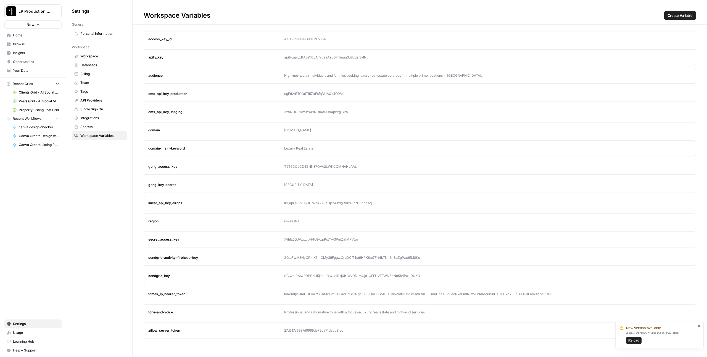
click at [234, 292] on div "tomek_lp_bearer_token" at bounding box center [216, 294] width 136 height 5
click at [676, 293] on icon "button" at bounding box center [676, 294] width 3 height 3
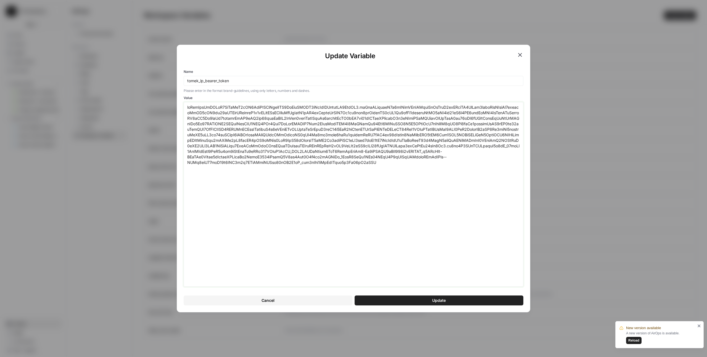
click at [443, 207] on textarea "Value" at bounding box center [353, 195] width 332 height 180
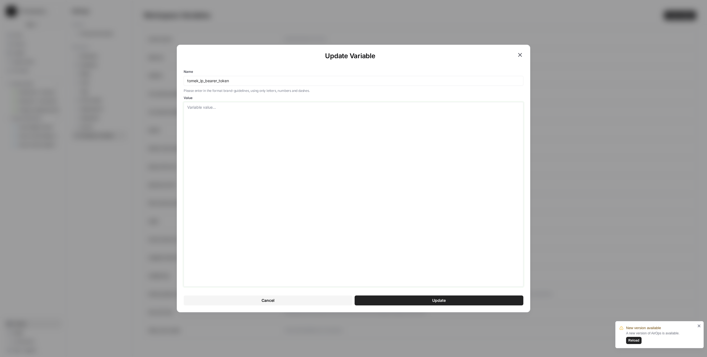
paste textarea "eyJhbGciOiJSUzI1NiIsInR5cCI6IkpXVCIsImtpZCI6ImFydEFXRV9rTzVlZHByeldNZ3ZodSJ9.ey…"
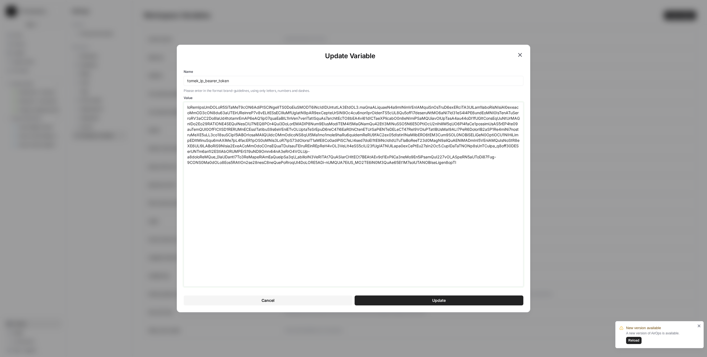
type textarea "eyJhbGciOiJSUzI1NiIsInR5cCI6IkpXVCIsImtpZCI6ImFydEFXRV9rTzVlZHByeldNZ3ZodSJ9.ey…"
click at [445, 299] on span "Update" at bounding box center [439, 301] width 14 height 6
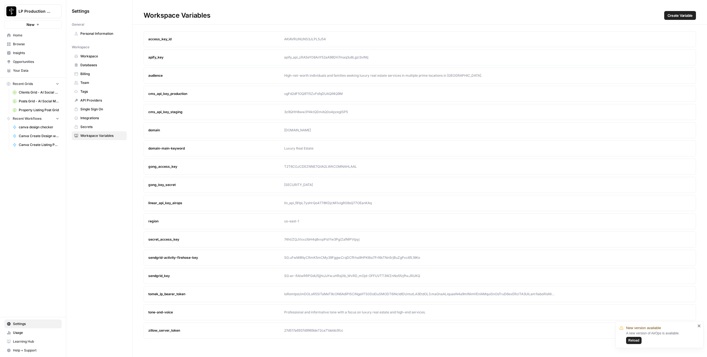
click at [20, 46] on span "Browse" at bounding box center [36, 44] width 46 height 5
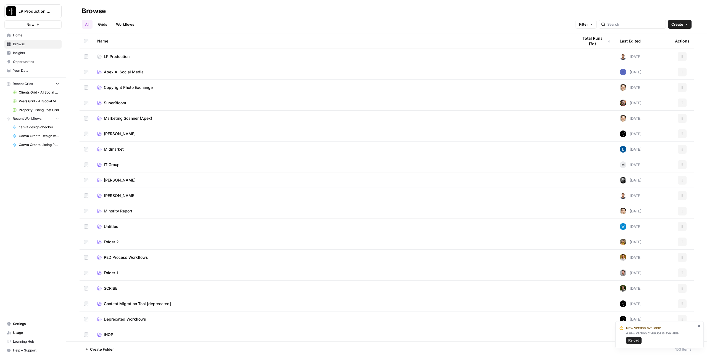
click at [114, 74] on span "Apex AI Social Media" at bounding box center [124, 72] width 40 height 6
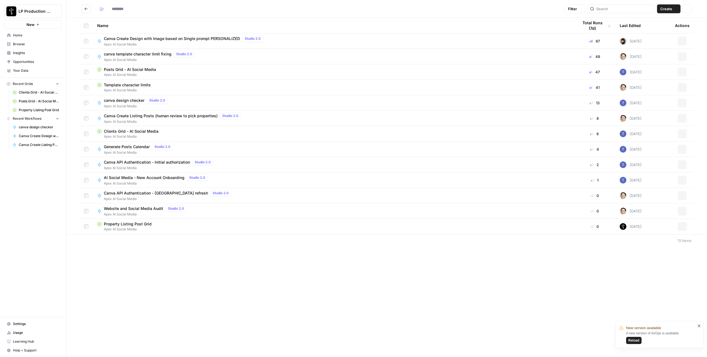
type input "**********"
click at [119, 89] on span "Apex AI Social Media" at bounding box center [333, 90] width 472 height 5
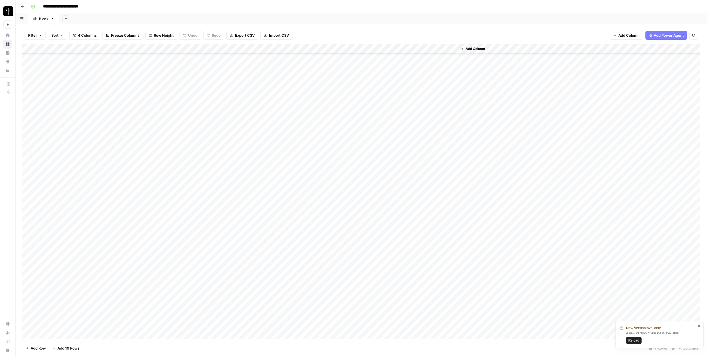
scroll to position [108, 0]
click at [59, 335] on div "Add Column" at bounding box center [361, 191] width 678 height 295
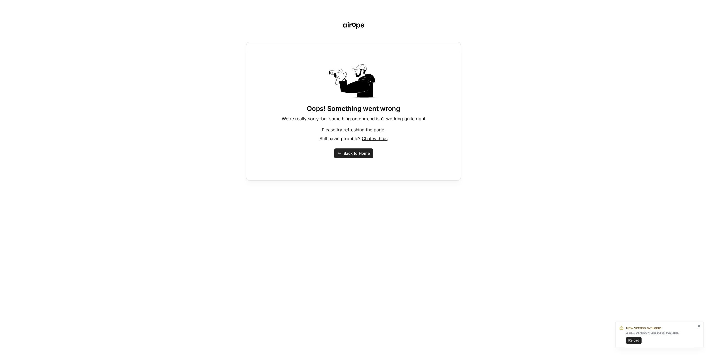
click at [339, 152] on icon "button" at bounding box center [339, 154] width 4 height 4
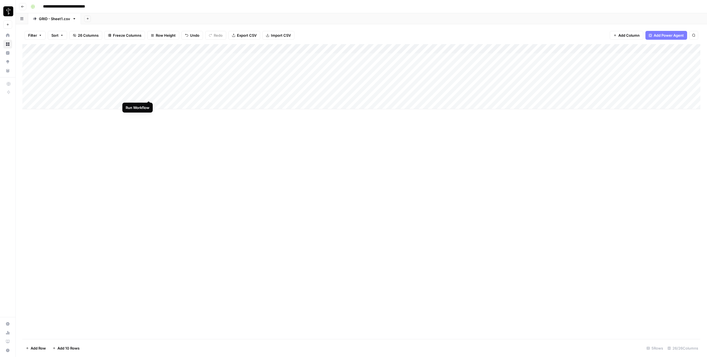
click at [149, 96] on div "Add Column" at bounding box center [361, 76] width 678 height 65
click at [118, 87] on div "Add Column" at bounding box center [361, 76] width 678 height 65
click at [262, 87] on div "Add Column" at bounding box center [361, 76] width 678 height 65
click at [149, 96] on div "Add Column" at bounding box center [361, 76] width 678 height 65
click at [276, 86] on div "Add Column" at bounding box center [361, 76] width 678 height 65
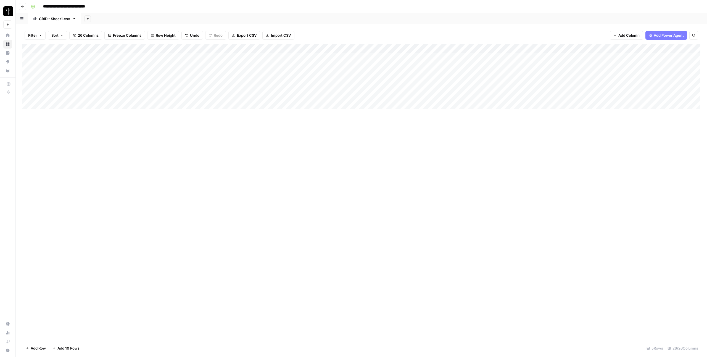
click at [275, 86] on div "Add Column" at bounding box center [361, 76] width 678 height 65
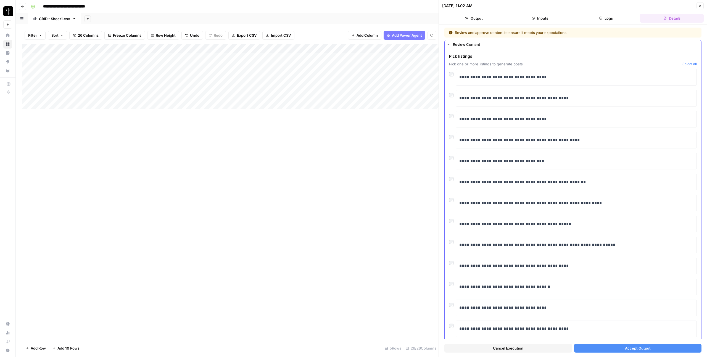
click at [452, 139] on div at bounding box center [452, 136] width 7 height 8
click at [652, 348] on button "Accept Output" at bounding box center [638, 348] width 128 height 9
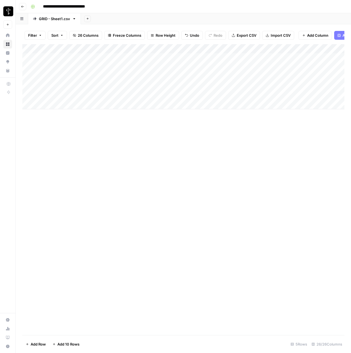
click at [55, 105] on div "Add Column" at bounding box center [183, 76] width 322 height 65
click at [230, 128] on div "Add Column" at bounding box center [183, 189] width 322 height 291
click at [48, 108] on div "Add Column" at bounding box center [183, 81] width 322 height 75
type textarea "******"
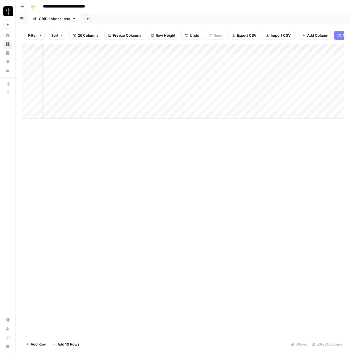
click at [292, 104] on div "Add Column" at bounding box center [183, 81] width 322 height 75
type textarea "*******"
click at [289, 137] on div "Add Column" at bounding box center [183, 189] width 322 height 291
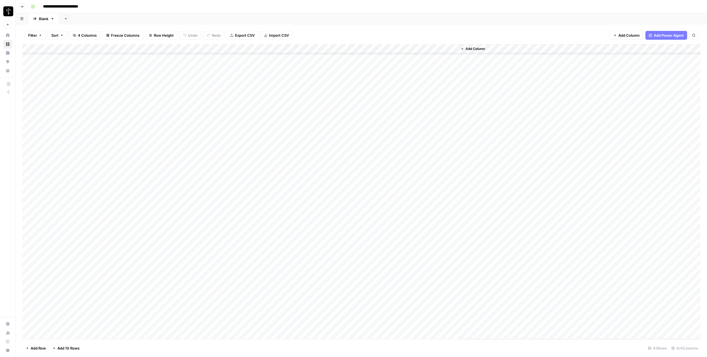
scroll to position [117, 0]
click at [78, 325] on div "Add Column" at bounding box center [361, 191] width 678 height 295
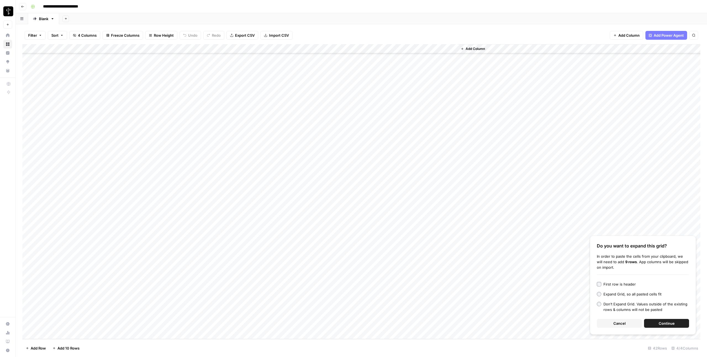
click at [661, 321] on span "Continue" at bounding box center [667, 324] width 16 height 6
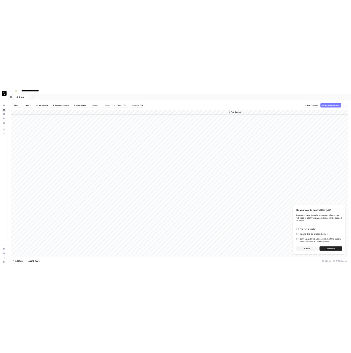
scroll to position [202, 0]
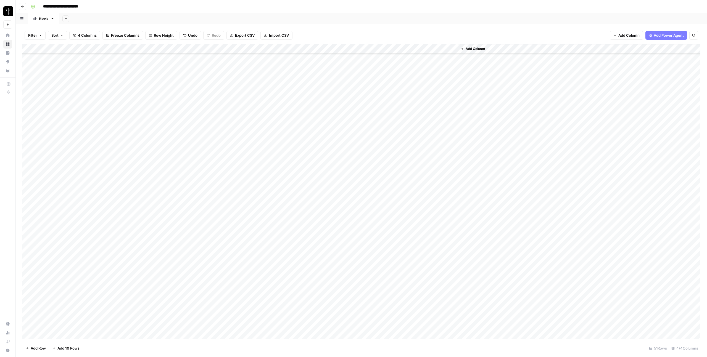
click at [30, 242] on div "Add Column" at bounding box center [361, 191] width 678 height 295
click at [28, 325] on div "Add Column" at bounding box center [361, 191] width 678 height 295
click at [205, 49] on div "Add Column" at bounding box center [361, 191] width 678 height 295
click at [223, 84] on span "Selected Rows (10)" at bounding box center [224, 81] width 35 height 6
click at [387, 232] on div "Add Column" at bounding box center [361, 191] width 678 height 295
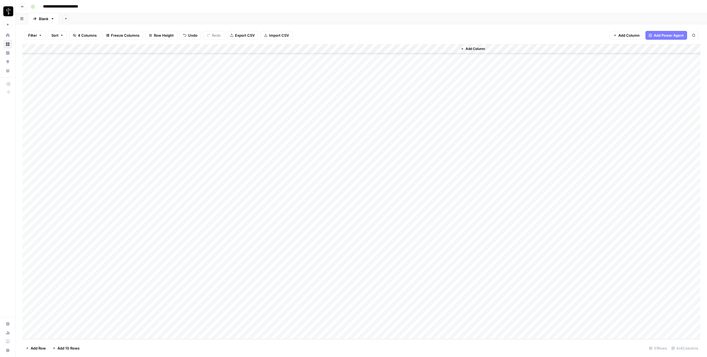
drag, startPoint x: 297, startPoint y: 232, endPoint x: 298, endPoint y: 322, distance: 90.0
click at [298, 322] on div "Add Column" at bounding box center [361, 191] width 678 height 295
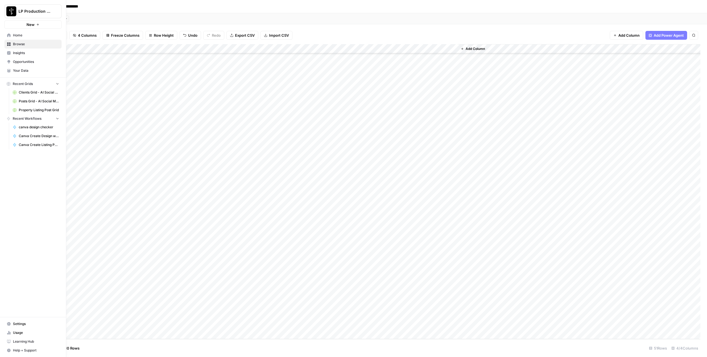
click at [7, 71] on icon at bounding box center [8, 71] width 3 height 1
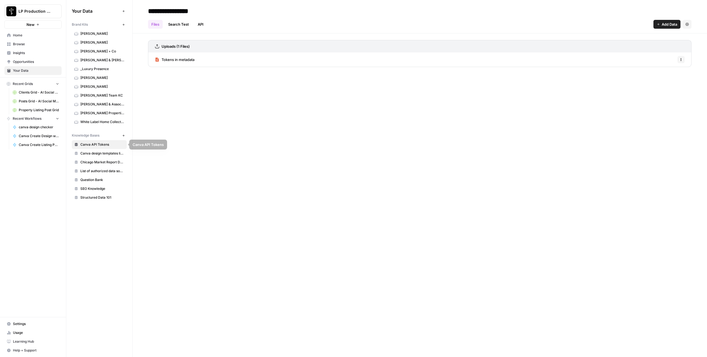
click at [101, 154] on span "Canva design templates library" at bounding box center [102, 153] width 44 height 5
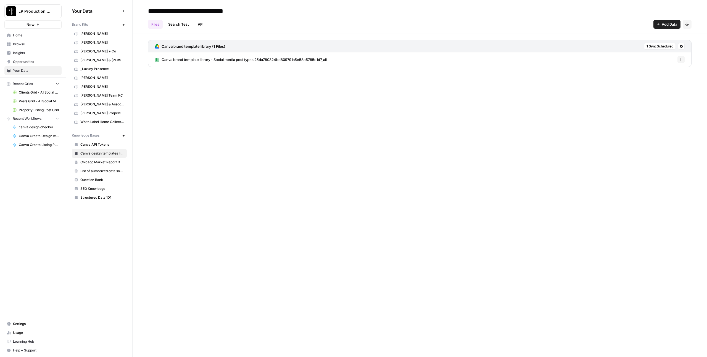
click at [681, 48] on button at bounding box center [681, 46] width 7 height 7
click at [666, 60] on span "Sync Data" at bounding box center [660, 58] width 34 height 6
click at [17, 47] on link "Browse" at bounding box center [32, 44] width 57 height 9
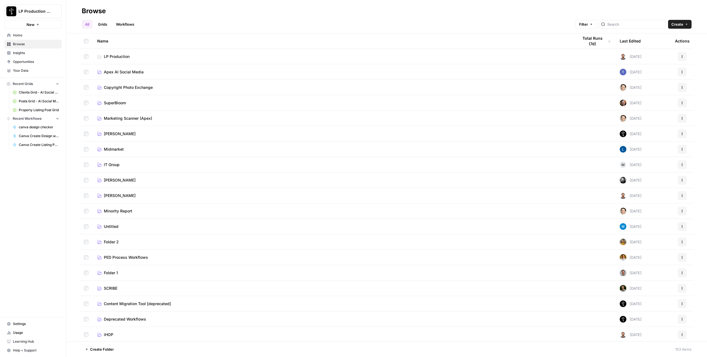
click at [116, 75] on span "Apex AI Social Media" at bounding box center [124, 72] width 40 height 6
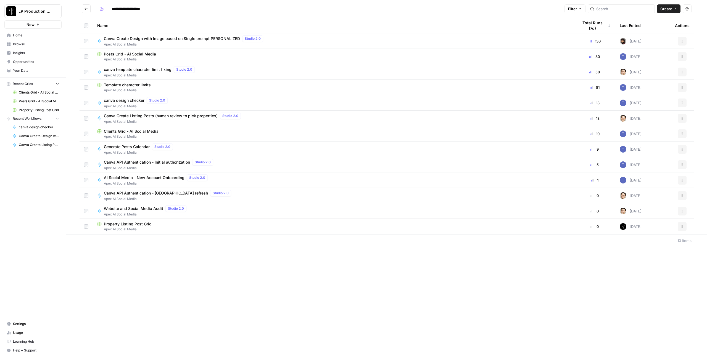
click at [134, 181] on span "Apex AI Social Media" at bounding box center [157, 183] width 106 height 5
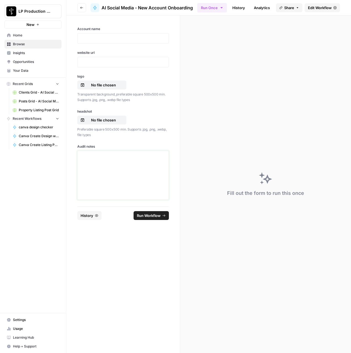
click at [102, 160] on div at bounding box center [123, 175] width 84 height 44
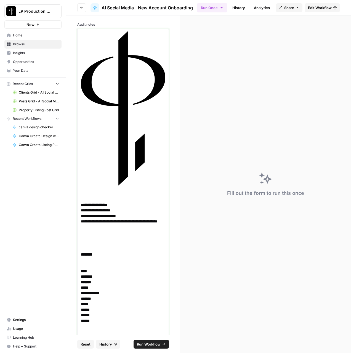
scroll to position [152, 0]
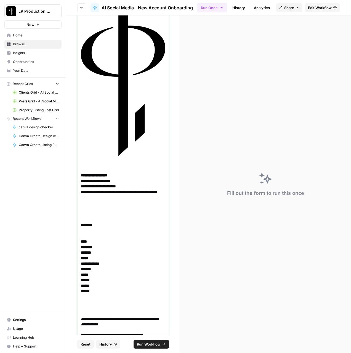
drag, startPoint x: 108, startPoint y: 186, endPoint x: 75, endPoint y: 185, distance: 32.9
click at [75, 185] on div "**********" at bounding box center [123, 175] width 114 height 320
copy p "**********"
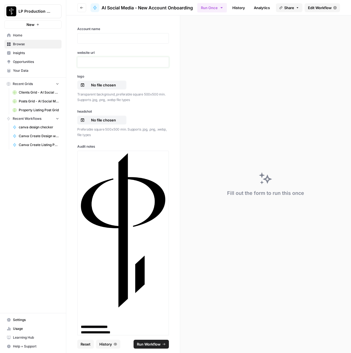
click at [99, 65] on p at bounding box center [123, 62] width 84 height 6
click at [107, 38] on p at bounding box center [123, 39] width 84 height 6
click at [117, 89] on button "No file chosen" at bounding box center [101, 85] width 49 height 9
click at [111, 117] on p "No file chosen" at bounding box center [103, 120] width 35 height 6
click at [149, 343] on span "Run Workflow" at bounding box center [149, 345] width 24 height 6
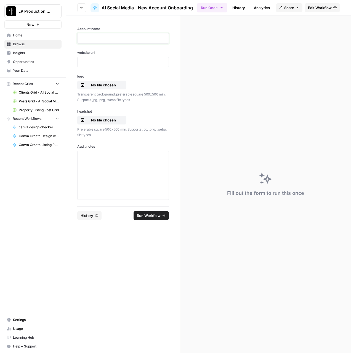
click at [105, 41] on p at bounding box center [123, 39] width 84 height 6
click at [100, 67] on div at bounding box center [123, 62] width 92 height 10
click at [99, 63] on p at bounding box center [123, 62] width 84 height 6
click at [110, 39] on p at bounding box center [123, 39] width 84 height 6
click at [107, 175] on div at bounding box center [123, 175] width 84 height 44
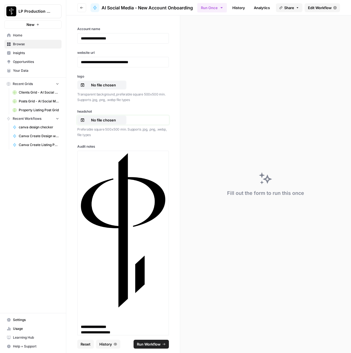
click at [105, 118] on p "No file chosen" at bounding box center [103, 120] width 35 height 6
click at [110, 85] on p "No file chosen" at bounding box center [103, 85] width 35 height 6
click at [112, 86] on p "No file chosen" at bounding box center [103, 85] width 35 height 6
click at [115, 88] on button "No file chosen" at bounding box center [101, 85] width 49 height 9
click at [152, 345] on span "Run Workflow" at bounding box center [149, 345] width 24 height 6
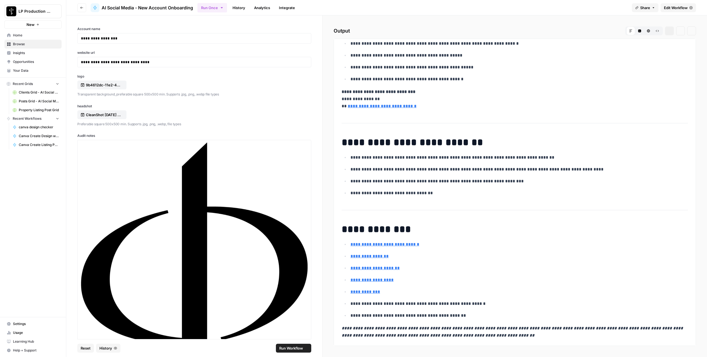
scroll to position [1643, 0]
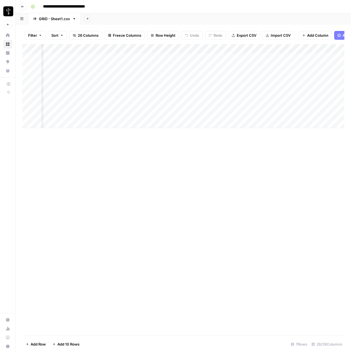
scroll to position [0, 448]
click at [287, 114] on div "Add Column" at bounding box center [183, 86] width 322 height 84
click at [120, 113] on div "Add Column" at bounding box center [183, 86] width 322 height 84
click at [261, 114] on div "Add Column" at bounding box center [183, 86] width 322 height 84
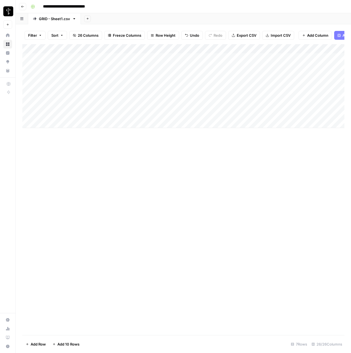
click at [258, 113] on div "Add Column" at bounding box center [183, 86] width 322 height 84
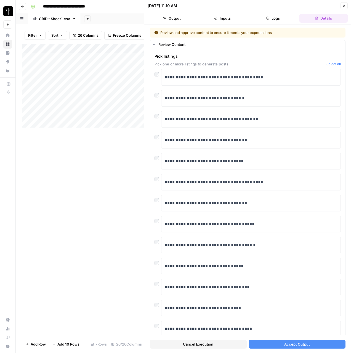
click at [300, 346] on span "Accept Output" at bounding box center [297, 345] width 26 height 6
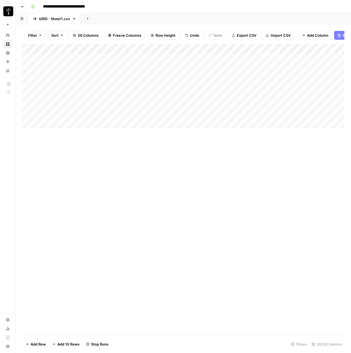
click at [30, 105] on div "Add Column" at bounding box center [183, 86] width 322 height 84
click at [27, 345] on span "Delete 1 Row" at bounding box center [37, 345] width 22 height 6
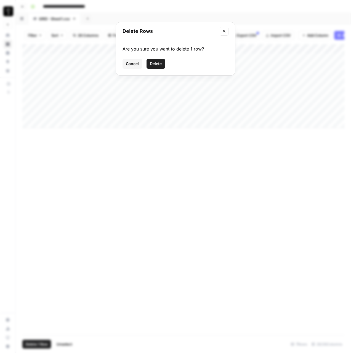
click at [152, 65] on span "Delete" at bounding box center [156, 64] width 12 height 6
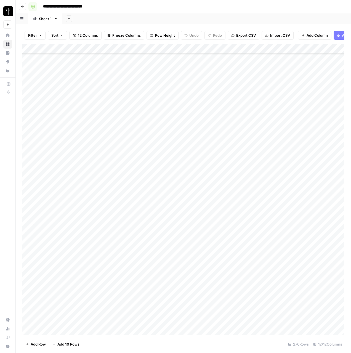
scroll to position [2262, 0]
click at [29, 115] on div "Add Column" at bounding box center [183, 189] width 322 height 291
click at [27, 123] on div "Add Column" at bounding box center [183, 189] width 322 height 291
click at [27, 116] on div "Add Column" at bounding box center [183, 189] width 322 height 291
click at [28, 324] on div "Add Column" at bounding box center [183, 189] width 322 height 291
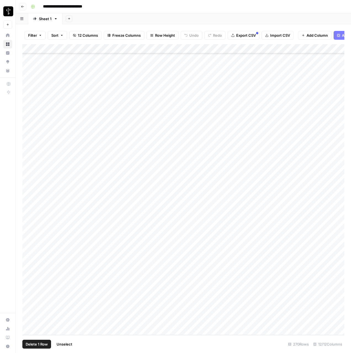
click at [26, 319] on div "Add Column" at bounding box center [183, 189] width 322 height 291
click at [334, 49] on div "Add Column" at bounding box center [183, 189] width 322 height 291
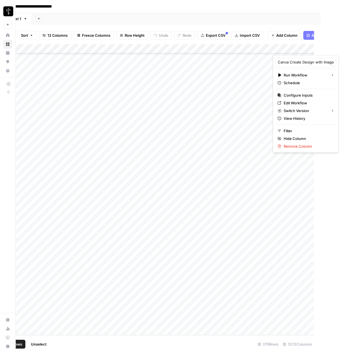
scroll to position [0, 41]
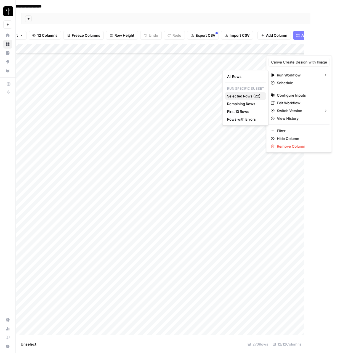
click at [253, 96] on span "Selected Rows (22)" at bounding box center [244, 96] width 35 height 6
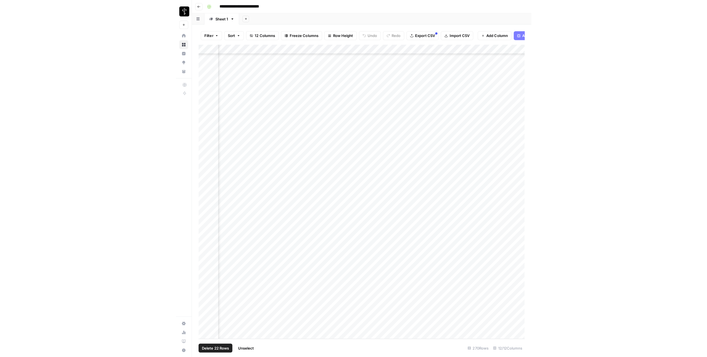
scroll to position [2262, 293]
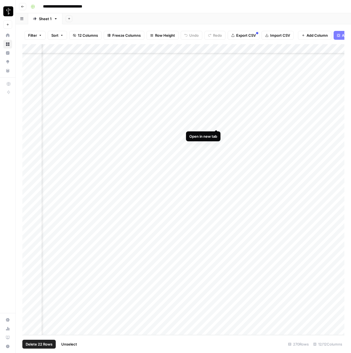
click at [216, 124] on div "Add Column" at bounding box center [183, 189] width 322 height 291
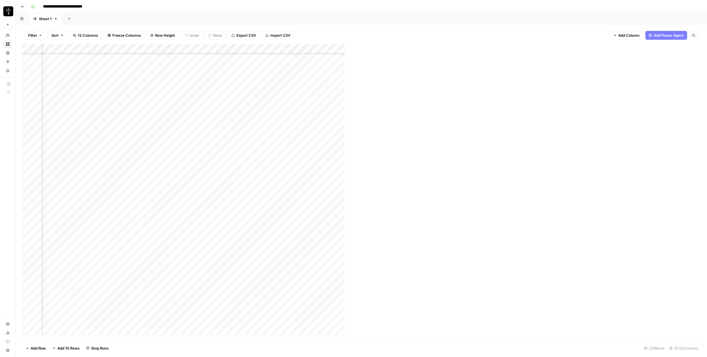
scroll to position [2258, 106]
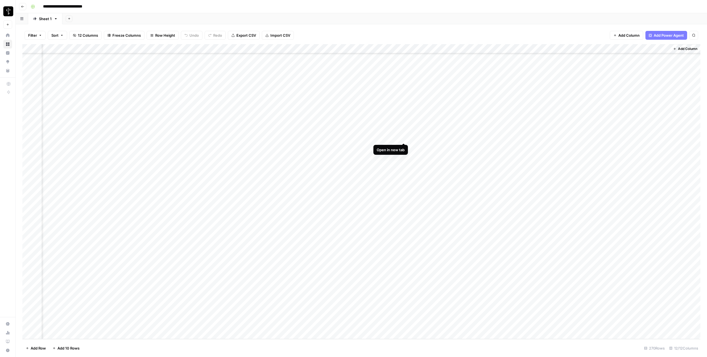
click at [351, 136] on div "Add Column" at bounding box center [361, 191] width 678 height 295
click at [351, 147] on div "Add Column" at bounding box center [361, 191] width 678 height 295
click at [350, 147] on div "Add Column" at bounding box center [361, 191] width 678 height 295
click at [351, 126] on div "Add Column" at bounding box center [361, 191] width 678 height 295
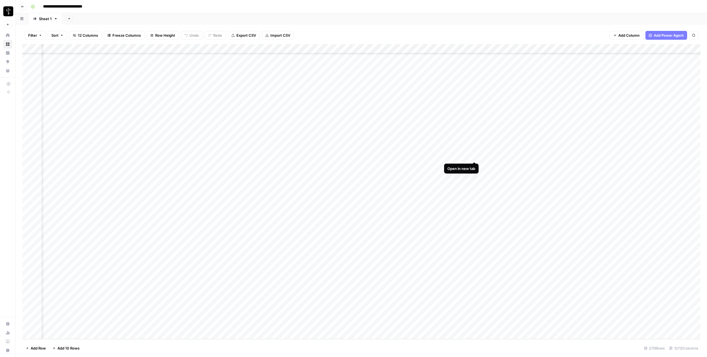
click at [351, 157] on div "Add Column" at bounding box center [361, 191] width 678 height 295
click at [350, 203] on div "Add Column" at bounding box center [361, 191] width 678 height 295
click at [351, 156] on div "Add Column" at bounding box center [361, 191] width 678 height 295
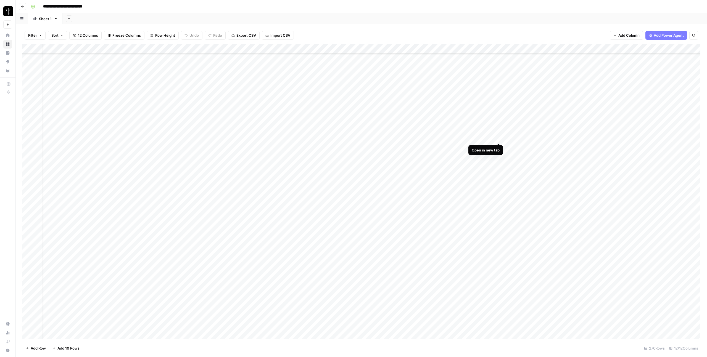
click at [351, 137] on div "Add Column" at bounding box center [361, 191] width 678 height 295
click at [351, 175] on div "Add Column" at bounding box center [361, 191] width 678 height 295
click at [351, 185] on div "Add Column" at bounding box center [361, 191] width 678 height 295
click at [351, 194] on div "Add Column" at bounding box center [361, 191] width 678 height 295
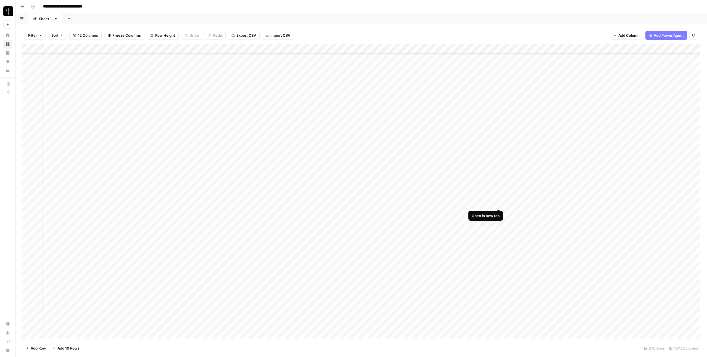
click at [351, 203] on div "Add Column" at bounding box center [361, 191] width 678 height 295
click at [351, 204] on div "Add Column" at bounding box center [361, 191] width 678 height 295
click at [351, 214] on div "Add Column" at bounding box center [361, 191] width 678 height 295
click at [351, 224] on div "Add Column" at bounding box center [361, 191] width 678 height 295
click at [351, 232] on div "Add Column" at bounding box center [361, 191] width 678 height 295
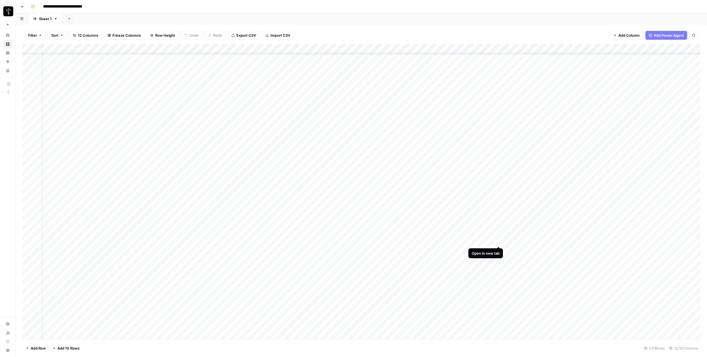
click at [351, 240] on div "Add Column" at bounding box center [361, 191] width 678 height 295
click at [351, 251] on div "Add Column" at bounding box center [361, 191] width 678 height 295
click at [351, 260] on div "Add Column" at bounding box center [361, 191] width 678 height 295
click at [351, 269] on div "Add Column" at bounding box center [361, 191] width 678 height 295
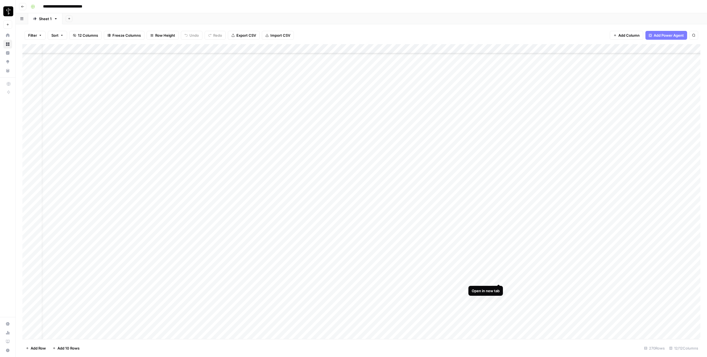
click at [351, 279] on div "Add Column" at bounding box center [361, 191] width 678 height 295
click at [351, 280] on div "Add Column" at bounding box center [361, 191] width 678 height 295
click at [351, 250] on div "Add Column" at bounding box center [361, 191] width 678 height 295
click at [351, 288] on div "Add Column" at bounding box center [361, 191] width 678 height 295
click at [351, 298] on div "Add Column" at bounding box center [361, 191] width 678 height 295
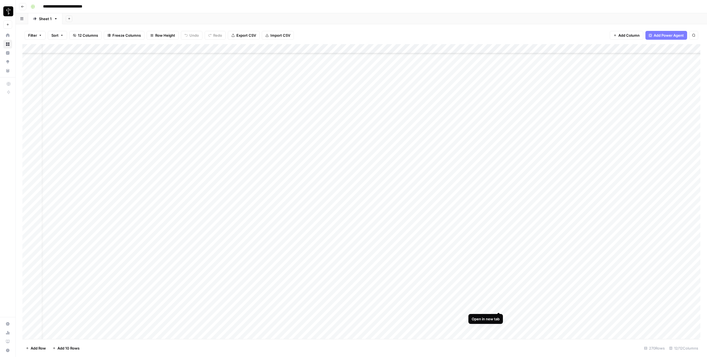
click at [351, 306] on div "Add Column" at bounding box center [361, 191] width 678 height 295
click at [351, 316] on div "Add Column" at bounding box center [361, 191] width 678 height 295
click at [351, 326] on div "Add Column" at bounding box center [361, 191] width 678 height 295
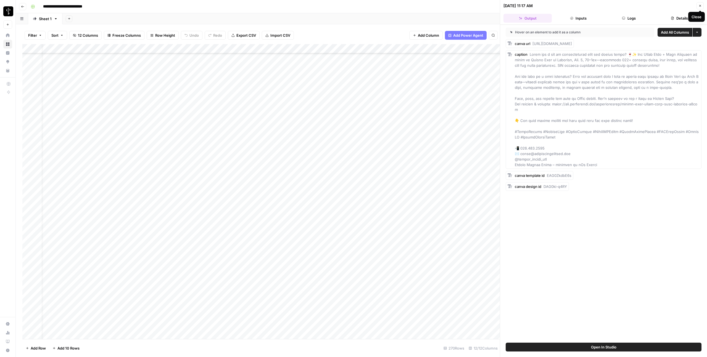
click at [351, 6] on icon "button" at bounding box center [699, 5] width 3 height 3
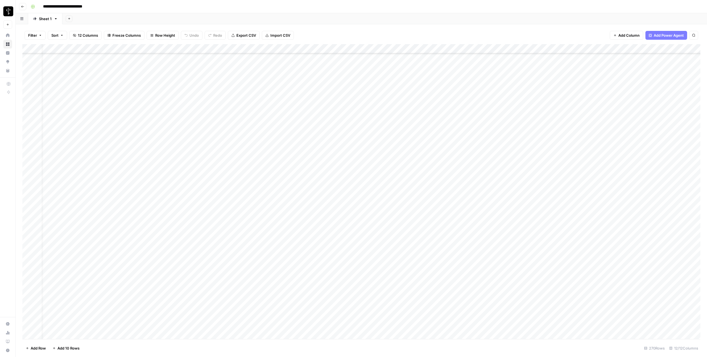
click at [351, 49] on div "Add Column" at bounding box center [361, 191] width 678 height 295
click at [318, 104] on span "Edit Workflow" at bounding box center [330, 103] width 48 height 6
click at [351, 268] on div "Add Column" at bounding box center [361, 191] width 678 height 295
click at [351, 297] on div "Add Column" at bounding box center [361, 191] width 678 height 295
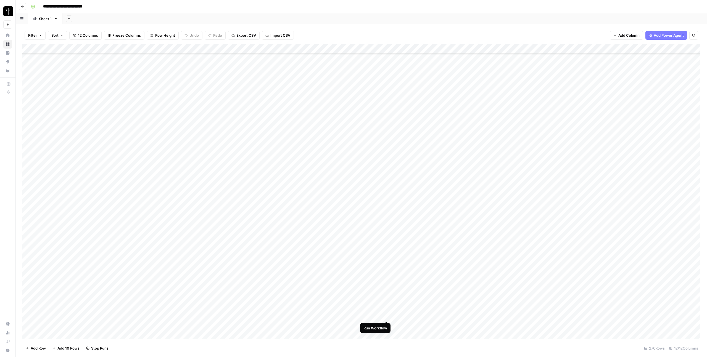
click at [351, 315] on div "Add Column" at bounding box center [361, 191] width 678 height 295
click at [351, 326] on div "Add Column" at bounding box center [361, 191] width 678 height 295
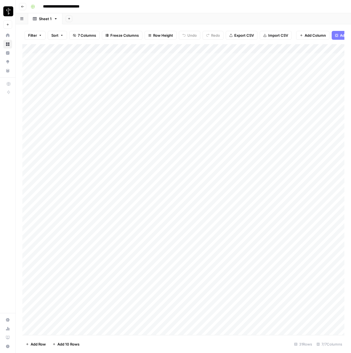
scroll to position [18, 0]
click at [224, 275] on div "Add Column" at bounding box center [183, 189] width 322 height 291
click at [226, 284] on div "Add Column" at bounding box center [183, 189] width 322 height 291
click at [226, 293] on div "Add Column" at bounding box center [183, 189] width 322 height 291
click at [225, 302] on div "Add Column" at bounding box center [183, 189] width 322 height 291
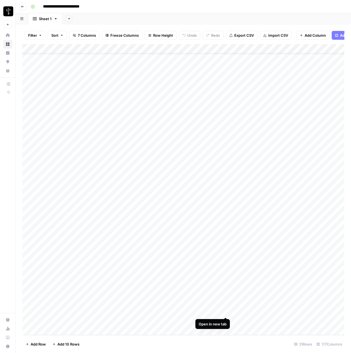
click at [224, 313] on div "Add Column" at bounding box center [183, 189] width 322 height 291
click at [225, 321] on div "Add Column" at bounding box center [183, 189] width 322 height 291
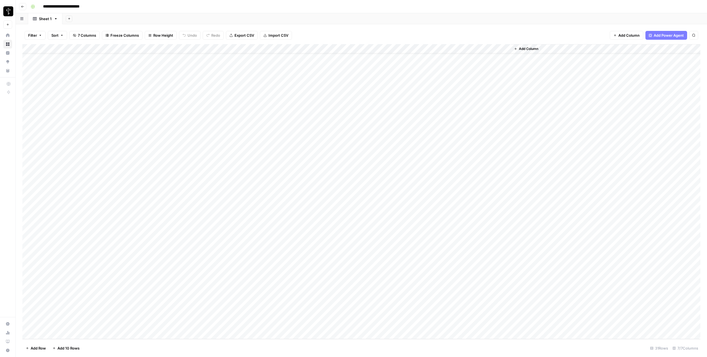
scroll to position [14, 0]
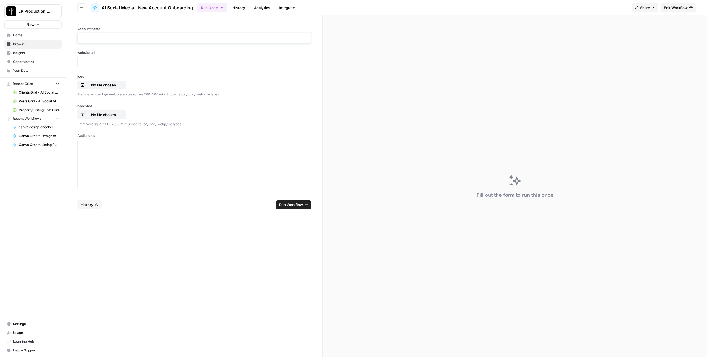
click at [128, 38] on p at bounding box center [194, 39] width 227 height 6
click at [114, 62] on p at bounding box center [194, 62] width 227 height 6
click at [90, 150] on div at bounding box center [194, 164] width 227 height 44
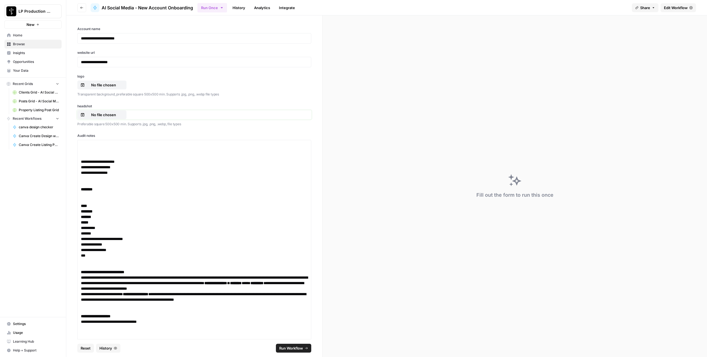
click at [107, 118] on button "No file chosen" at bounding box center [101, 114] width 49 height 9
click at [93, 90] on div "logo No file chosen Transparent background, preferable square 500x500 min. Supp…" at bounding box center [194, 85] width 234 height 23
click at [93, 86] on p "No file chosen" at bounding box center [103, 85] width 35 height 6
click at [260, 123] on p "Preferable square 500x500 min. Supports .jpg, .png, .webp, file types" at bounding box center [194, 124] width 234 height 6
click at [103, 86] on p "CleanShot 2025-10-01 at 11.15.53@2x.png" at bounding box center [103, 85] width 35 height 6
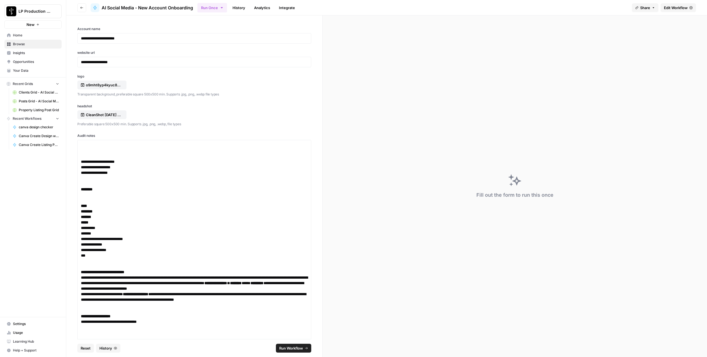
click at [295, 351] on span "Run Workflow" at bounding box center [291, 349] width 24 height 6
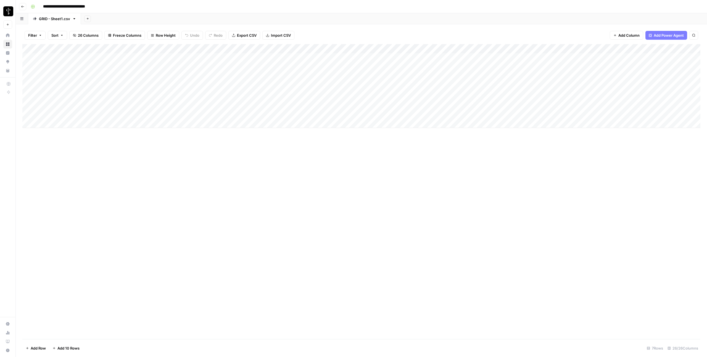
click at [118, 114] on div "Add Column" at bounding box center [361, 86] width 678 height 84
click at [264, 116] on div "Add Column" at bounding box center [361, 86] width 678 height 84
click at [149, 112] on div "Add Column" at bounding box center [361, 86] width 678 height 84
click at [298, 113] on div "Add Column" at bounding box center [361, 86] width 678 height 84
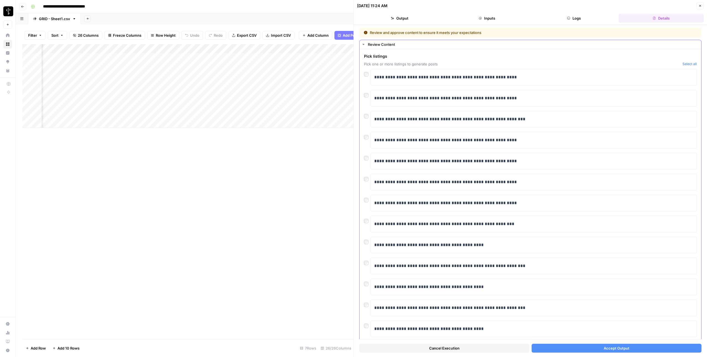
scroll to position [0, 156]
click at [699, 7] on icon "button" at bounding box center [699, 5] width 3 height 3
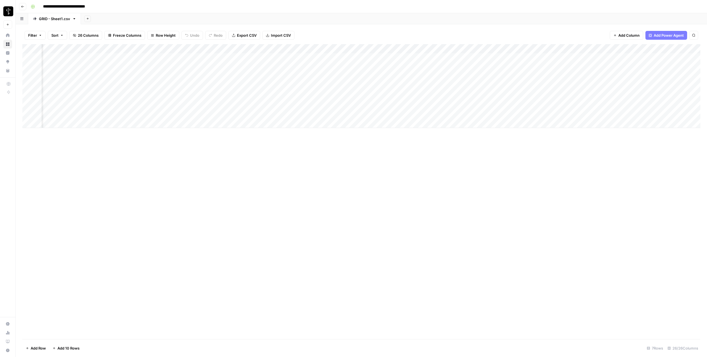
scroll to position [0, 247]
click at [496, 105] on div "Add Column" at bounding box center [361, 86] width 678 height 84
click at [249, 115] on div "Add Column" at bounding box center [361, 86] width 678 height 84
click at [149, 114] on div "Add Column" at bounding box center [361, 86] width 678 height 84
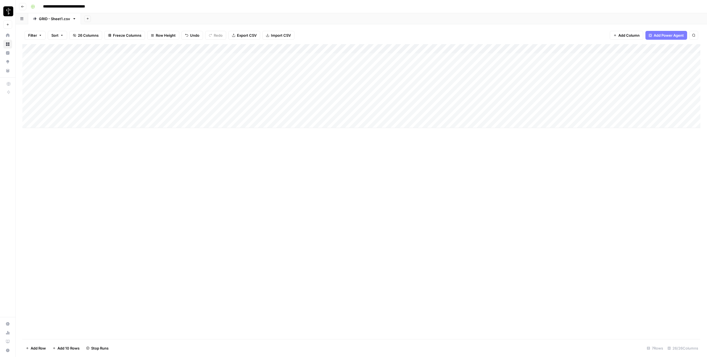
click at [268, 115] on div "Add Column" at bounding box center [361, 86] width 678 height 84
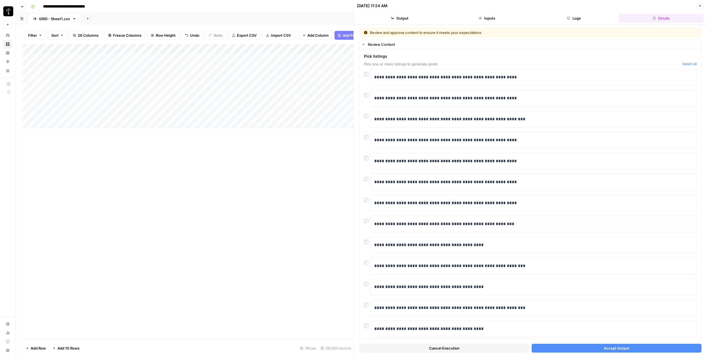
click at [580, 354] on div "Cancel Execution Accept Output" at bounding box center [530, 347] width 342 height 15
click at [581, 351] on button "Accept Output" at bounding box center [617, 348] width 170 height 9
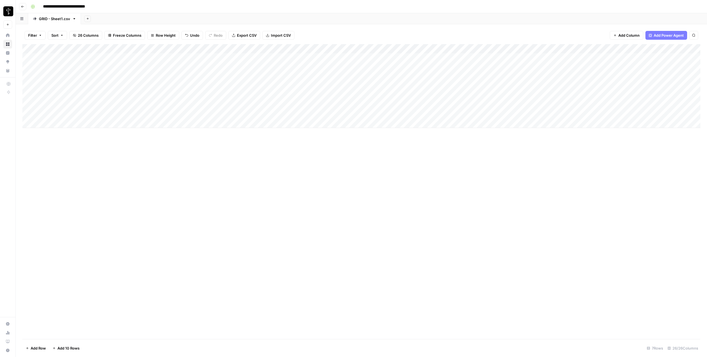
click at [142, 49] on div "Add Column" at bounding box center [361, 86] width 678 height 84
click at [96, 106] on link "Edit Workflow" at bounding box center [116, 103] width 61 height 8
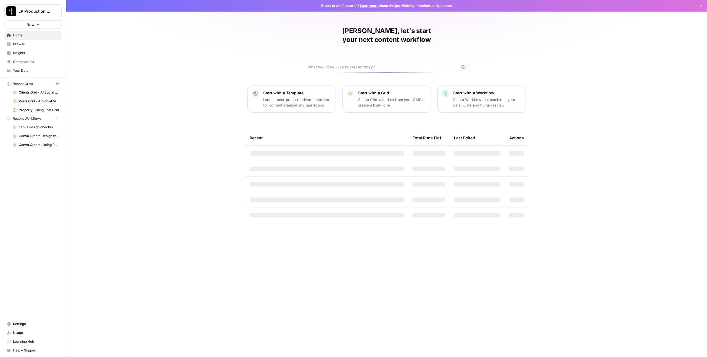
click at [28, 72] on span "Your Data" at bounding box center [36, 70] width 46 height 5
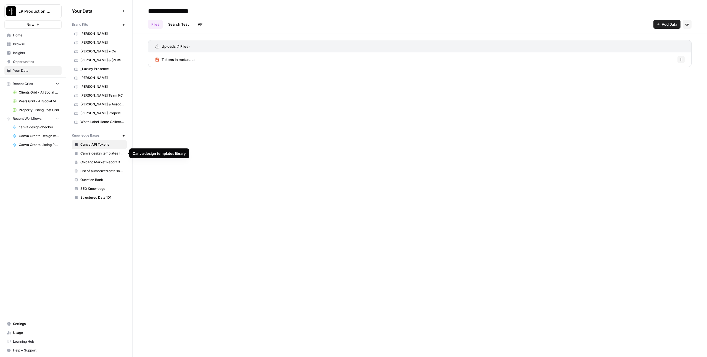
click at [111, 152] on span "Canva design templates library" at bounding box center [102, 153] width 44 height 5
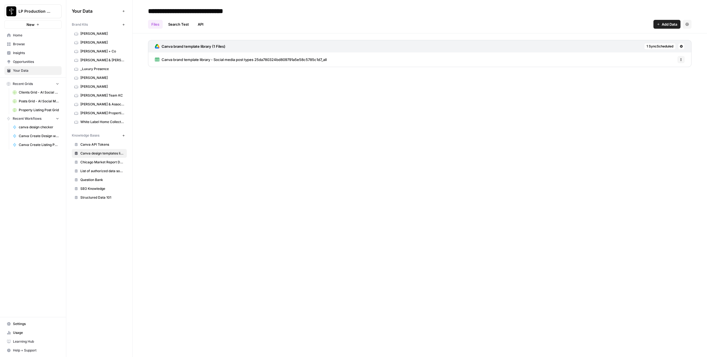
click at [681, 47] on icon at bounding box center [681, 46] width 3 height 3
click at [672, 60] on span "Sync Data" at bounding box center [660, 58] width 34 height 6
click at [683, 47] on icon at bounding box center [681, 46] width 3 height 3
click at [670, 58] on span "Sync Data" at bounding box center [660, 58] width 34 height 6
click at [681, 48] on button at bounding box center [681, 46] width 7 height 7
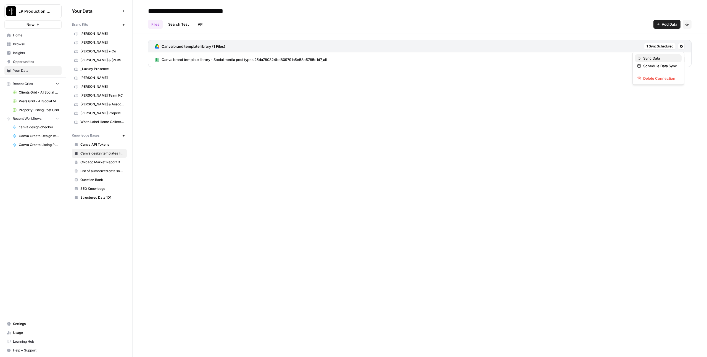
click at [666, 60] on span "Sync Data" at bounding box center [660, 58] width 34 height 6
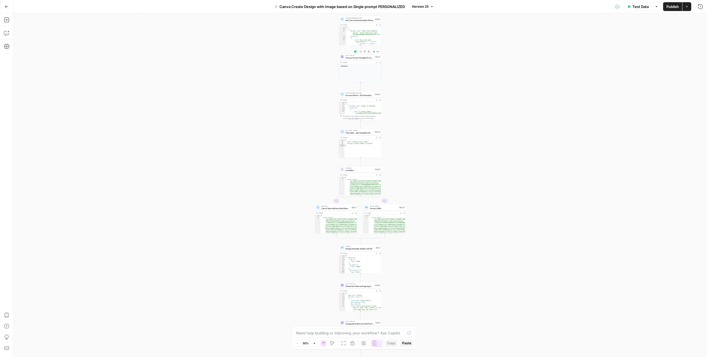
click at [365, 56] on span "Choose Canva Template Prompt LLM" at bounding box center [359, 57] width 28 height 3
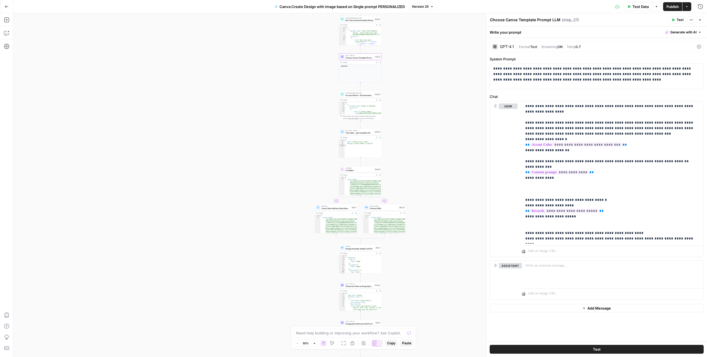
drag, startPoint x: 702, startPoint y: 21, endPoint x: 687, endPoint y: 32, distance: 18.6
click at [701, 21] on button "Close" at bounding box center [699, 19] width 7 height 7
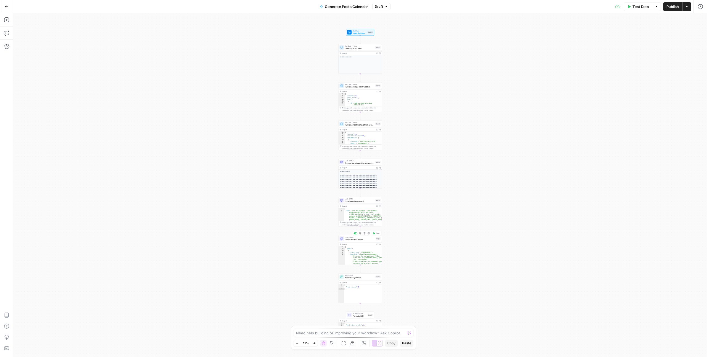
click at [363, 241] on div "LLM · GPT-4.1 Generate Post Briefs Step 1 Copy step Delete step Add Note Test" at bounding box center [360, 238] width 44 height 7
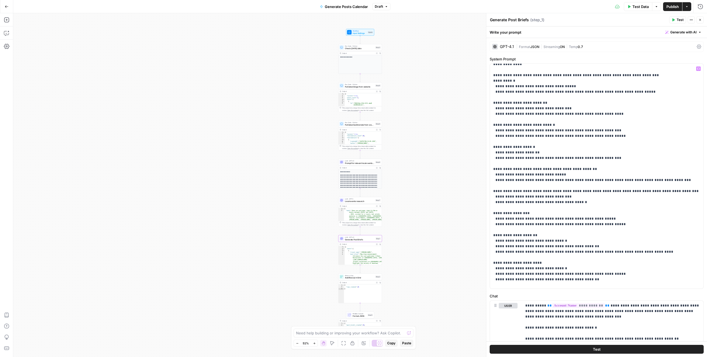
scroll to position [72, 0]
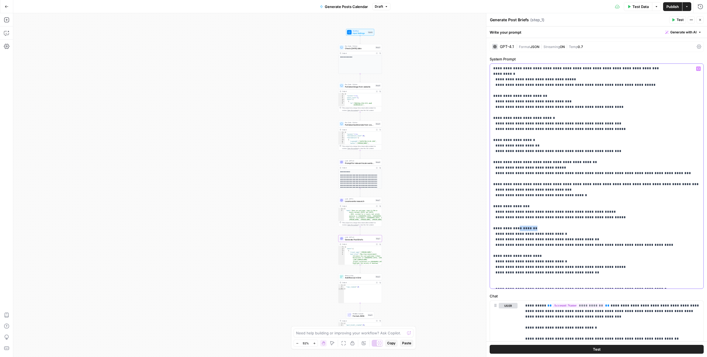
drag, startPoint x: 519, startPoint y: 223, endPoint x: 537, endPoint y: 223, distance: 18.8
click at [537, 223] on p "**********" at bounding box center [596, 140] width 207 height 293
click at [668, 6] on span "Publish" at bounding box center [672, 7] width 12 height 6
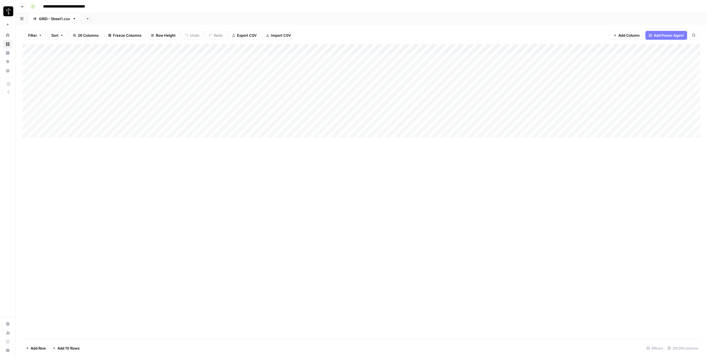
click at [119, 123] on div "Add Column" at bounding box center [361, 90] width 678 height 93
click at [262, 124] on div "Add Column" at bounding box center [361, 90] width 678 height 93
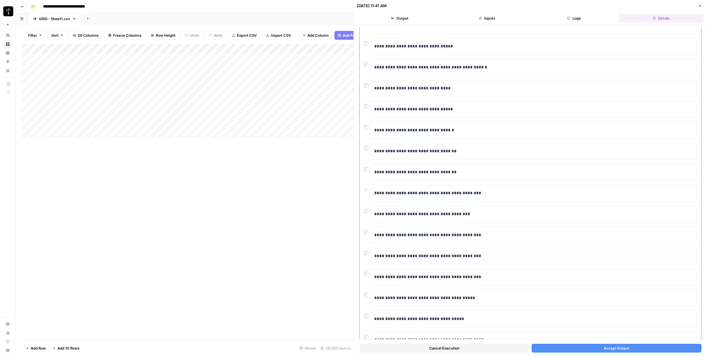
scroll to position [161, 0]
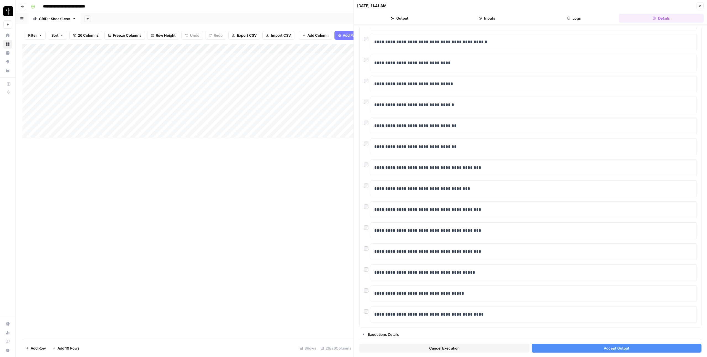
click at [585, 348] on button "Accept Output" at bounding box center [617, 348] width 170 height 9
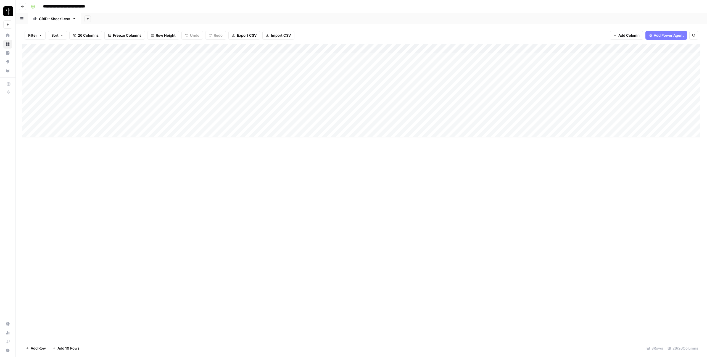
click at [256, 126] on div "Add Column" at bounding box center [361, 90] width 678 height 93
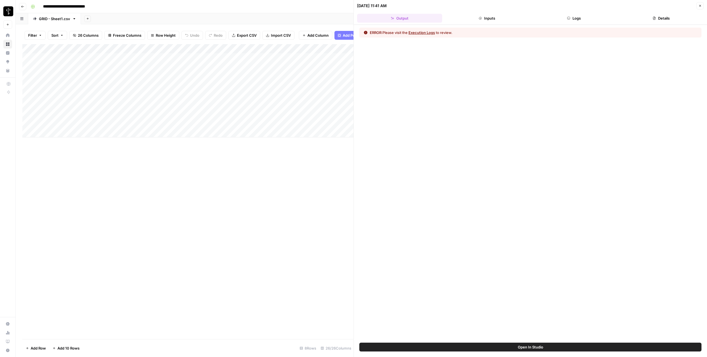
click at [593, 15] on button "Logs" at bounding box center [574, 18] width 85 height 9
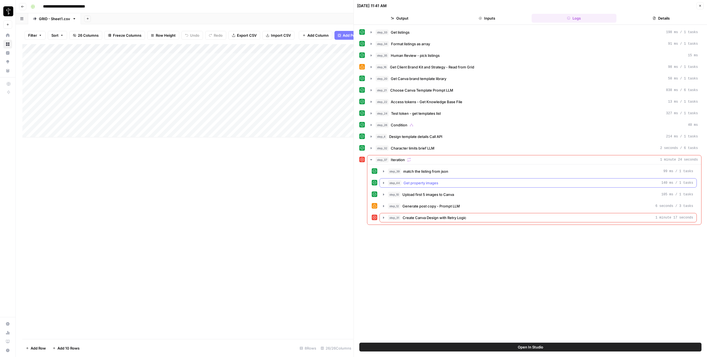
click at [381, 181] on icon "button" at bounding box center [383, 183] width 4 height 4
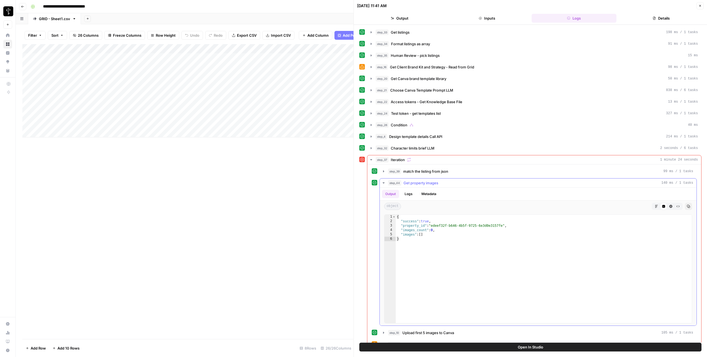
click at [381, 181] on icon "button" at bounding box center [383, 183] width 4 height 4
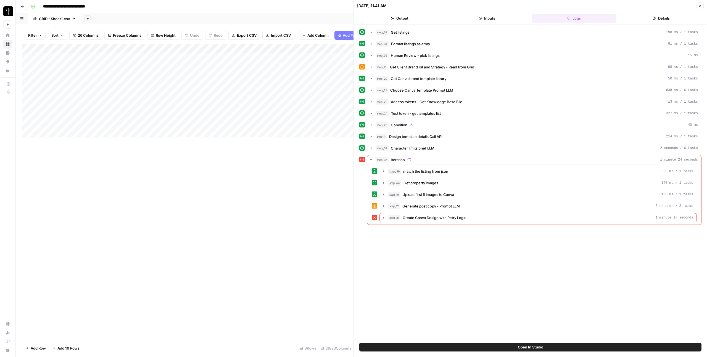
click at [280, 125] on div "Add Column" at bounding box center [187, 90] width 331 height 93
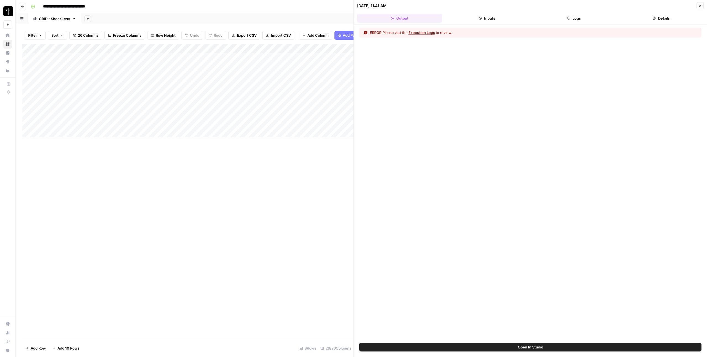
click at [295, 124] on div at bounding box center [262, 123] width 80 height 10
click at [266, 212] on div "Add Column" at bounding box center [187, 191] width 331 height 295
click at [296, 125] on div "Add Column" at bounding box center [187, 90] width 331 height 93
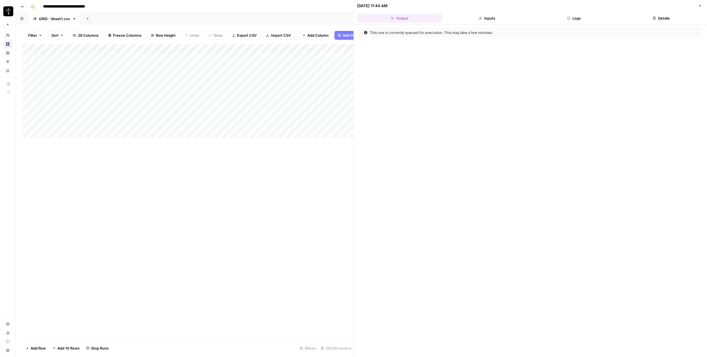
scroll to position [0, 8]
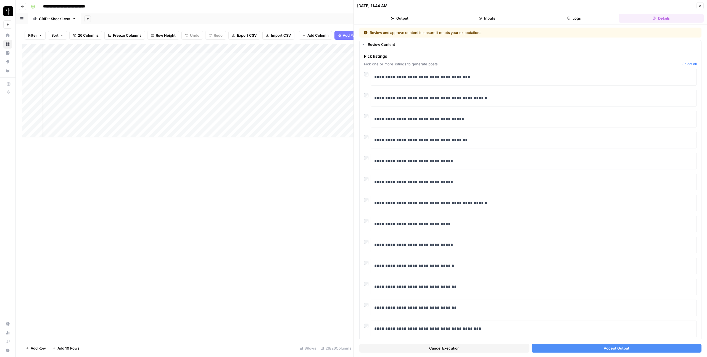
click at [576, 348] on button "Accept Output" at bounding box center [617, 348] width 170 height 9
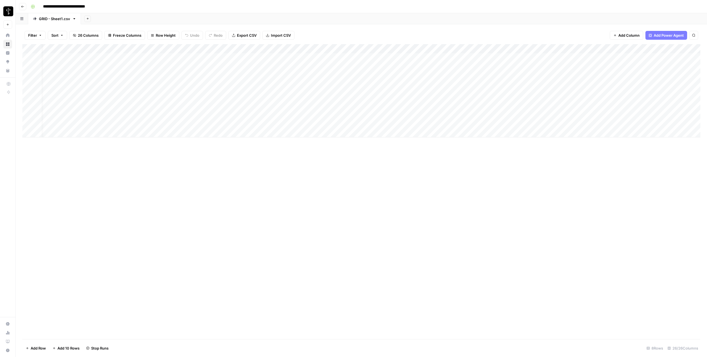
click at [281, 48] on div "Add Column" at bounding box center [361, 90] width 678 height 93
click at [243, 102] on span "Edit Workflow" at bounding box center [249, 103] width 48 height 6
click at [226, 297] on div "Add Column" at bounding box center [361, 191] width 678 height 295
click at [227, 306] on div "Add Column" at bounding box center [361, 191] width 678 height 295
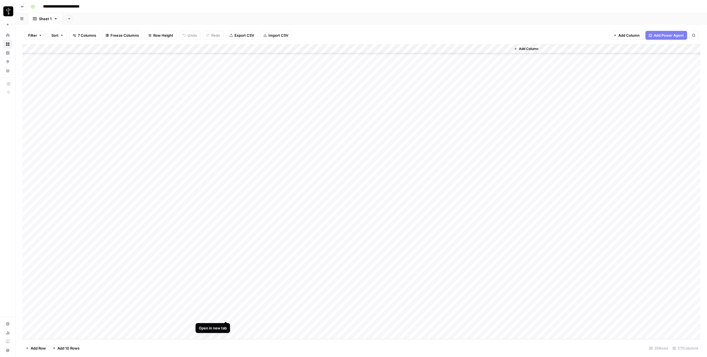
click at [228, 315] on div "Add Column" at bounding box center [361, 191] width 678 height 295
click at [226, 325] on div "Add Column" at bounding box center [361, 191] width 678 height 295
click at [27, 241] on div "Add Column" at bounding box center [361, 191] width 678 height 295
click at [30, 325] on div "Add Column" at bounding box center [361, 191] width 678 height 295
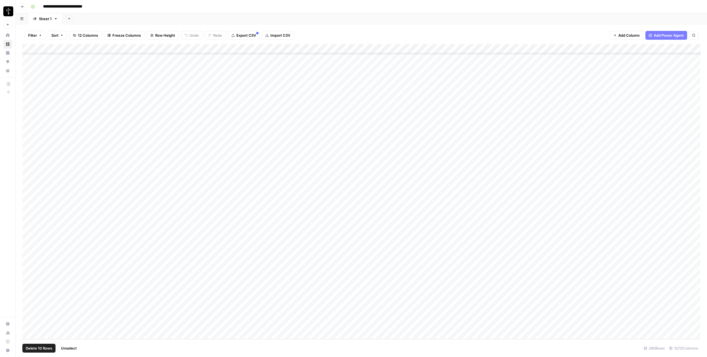
click at [385, 48] on div "Add Column" at bounding box center [361, 191] width 678 height 295
click at [399, 80] on span "Selected Rows (10)" at bounding box center [406, 81] width 35 height 6
click at [510, 241] on div "Add Column" at bounding box center [361, 191] width 678 height 295
click at [511, 250] on div "Add Column" at bounding box center [361, 191] width 678 height 295
click at [512, 261] on div "Add Column" at bounding box center [361, 191] width 678 height 295
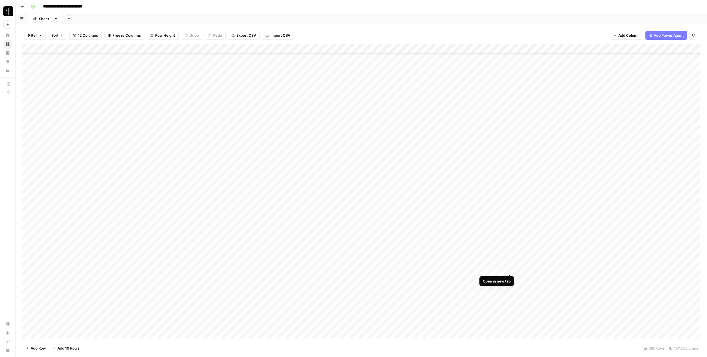
click at [511, 269] on div "Add Column" at bounding box center [361, 191] width 678 height 295
click at [509, 279] on div "Add Column" at bounding box center [361, 191] width 678 height 295
click at [508, 288] on div "Add Column" at bounding box center [361, 191] width 678 height 295
click at [511, 298] on div "Add Column" at bounding box center [361, 191] width 678 height 295
click at [509, 307] on div "Add Column" at bounding box center [361, 191] width 678 height 295
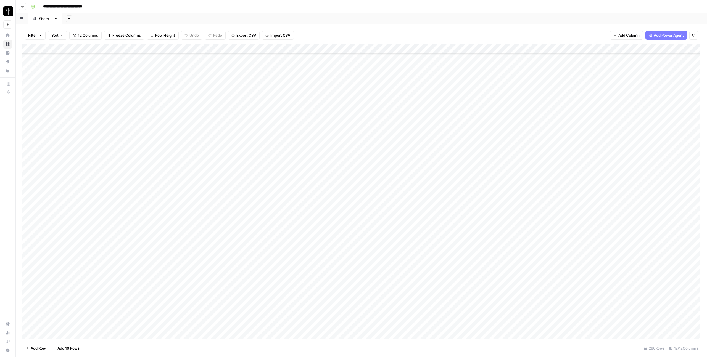
scroll to position [1341, 0]
click at [386, 200] on div "Add Column" at bounding box center [361, 191] width 678 height 295
click at [511, 269] on div "Add Column" at bounding box center [361, 191] width 678 height 295
click at [510, 288] on div "Add Column" at bounding box center [361, 191] width 678 height 295
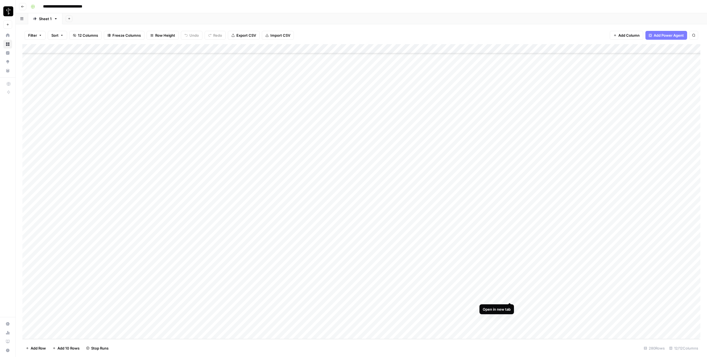
click at [509, 297] on div "Add Column" at bounding box center [361, 191] width 678 height 295
click at [509, 307] on div "Add Column" at bounding box center [361, 191] width 678 height 295
click at [510, 317] on div "Add Column" at bounding box center [361, 191] width 678 height 295
click at [511, 325] on div "Add Column" at bounding box center [361, 191] width 678 height 295
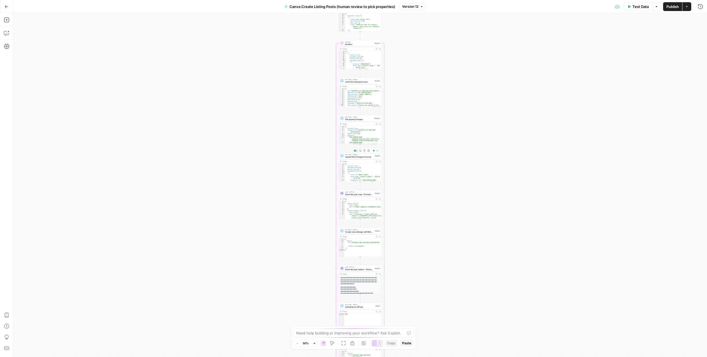
click at [360, 157] on span "Upload first 5 images to Canva" at bounding box center [359, 156] width 28 height 3
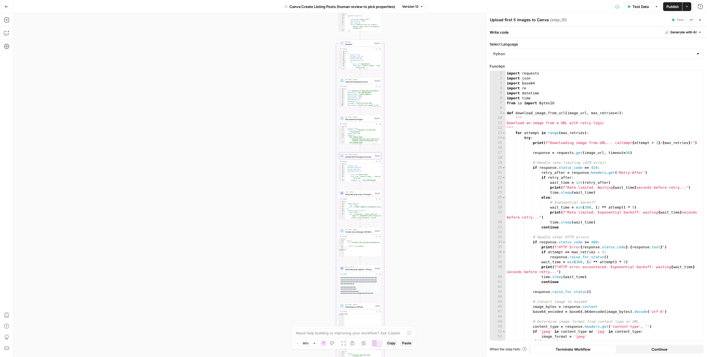
click at [638, 349] on button "Continue" at bounding box center [659, 349] width 86 height 9
click at [358, 193] on span "Generate post copy - Prompt LLM" at bounding box center [359, 194] width 28 height 3
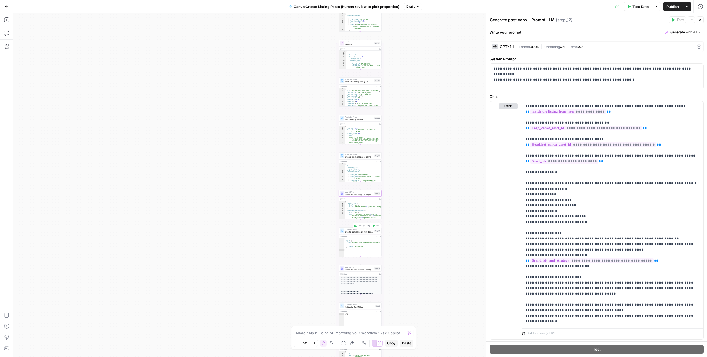
click at [352, 232] on span "Create Canva Design with Retry Logic" at bounding box center [359, 232] width 28 height 3
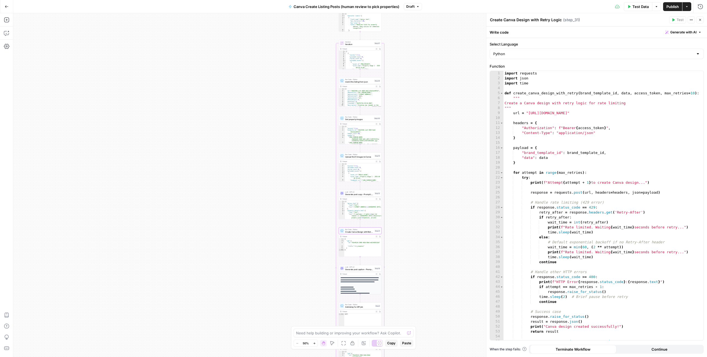
click at [643, 350] on button "Continue" at bounding box center [659, 349] width 86 height 9
click at [357, 269] on span "Generate post caption - Prompt LLM" at bounding box center [359, 269] width 28 height 3
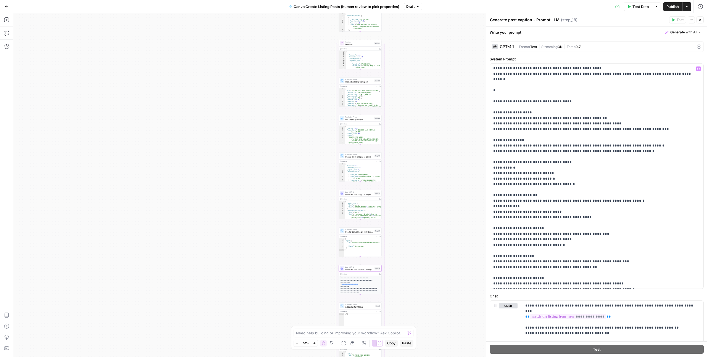
scroll to position [0, 0]
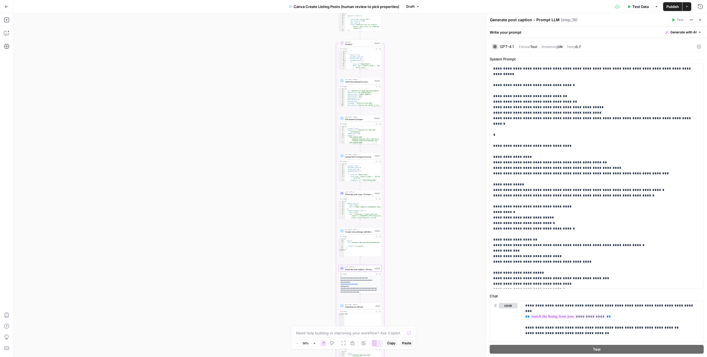
click at [639, 47] on div "| Format Text | Streaming ON | Temp 0.7" at bounding box center [605, 46] width 178 height 5
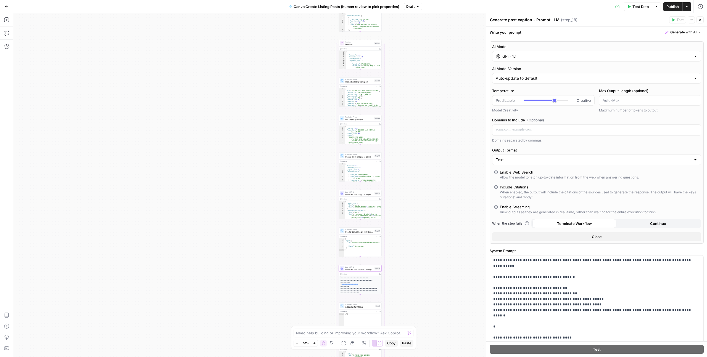
click at [649, 224] on button "Continue" at bounding box center [658, 223] width 84 height 9
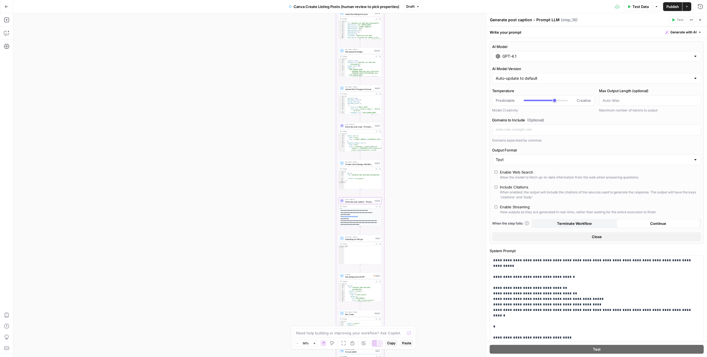
click at [357, 240] on span "Add delay for API job" at bounding box center [359, 239] width 29 height 3
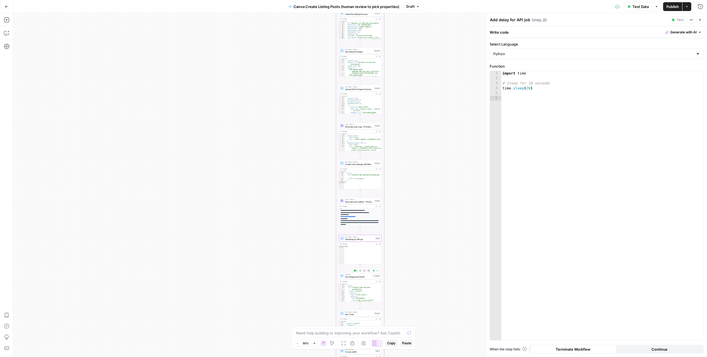
click at [354, 276] on span "Get design job Call API" at bounding box center [358, 277] width 27 height 3
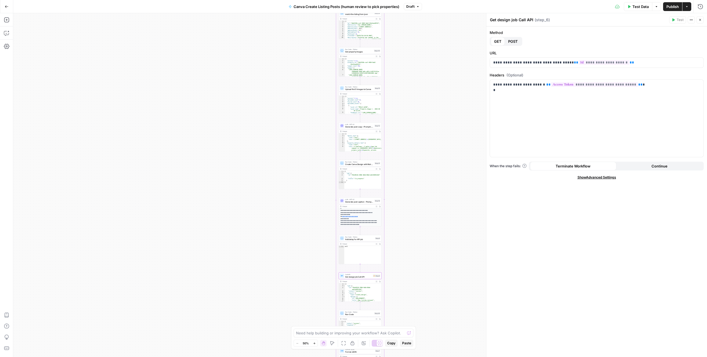
click at [640, 168] on button "Continue" at bounding box center [659, 166] width 86 height 9
click at [361, 241] on span "Run Code" at bounding box center [359, 241] width 28 height 3
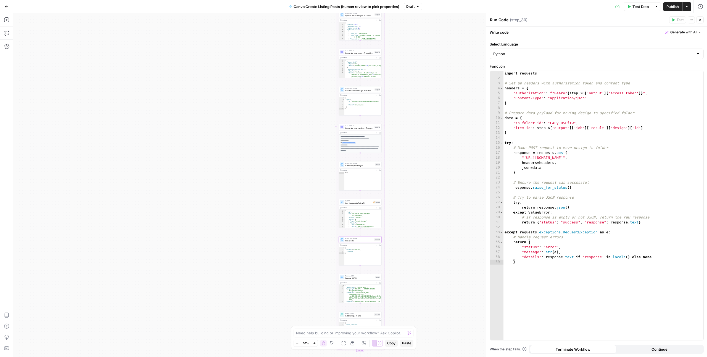
click at [666, 349] on span "Continue" at bounding box center [659, 350] width 16 height 6
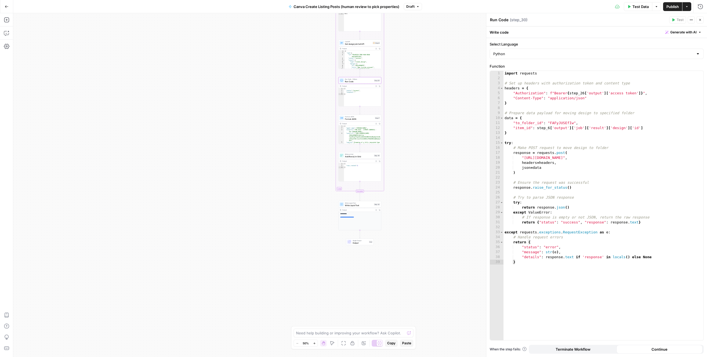
click at [676, 9] on span "Publish" at bounding box center [672, 7] width 12 height 6
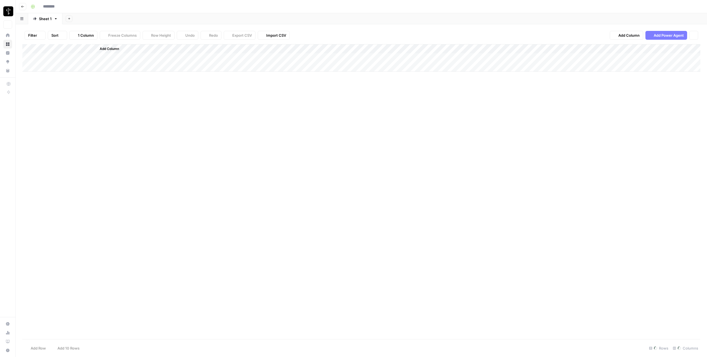
type input "**********"
click at [28, 231] on div "Add Column" at bounding box center [361, 191] width 678 height 295
click at [29, 326] on div "Add Column" at bounding box center [361, 191] width 678 height 295
click at [388, 49] on div "Add Column" at bounding box center [361, 191] width 678 height 295
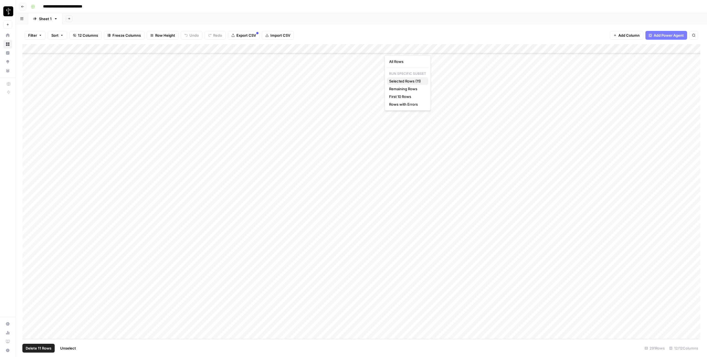
click at [399, 83] on span "Selected Rows (11)" at bounding box center [406, 81] width 35 height 6
click at [325, 232] on div "Add Column" at bounding box center [361, 191] width 678 height 295
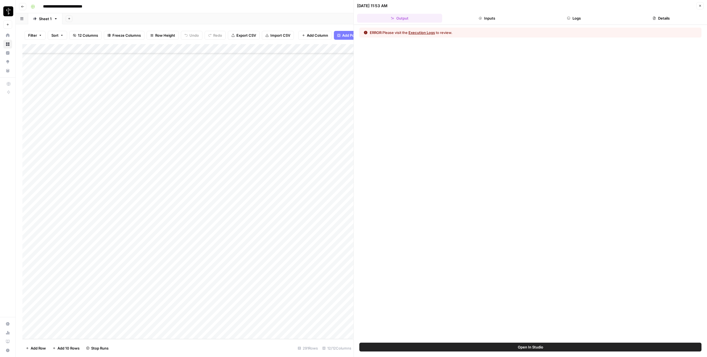
click at [570, 17] on button "Logs" at bounding box center [574, 18] width 85 height 9
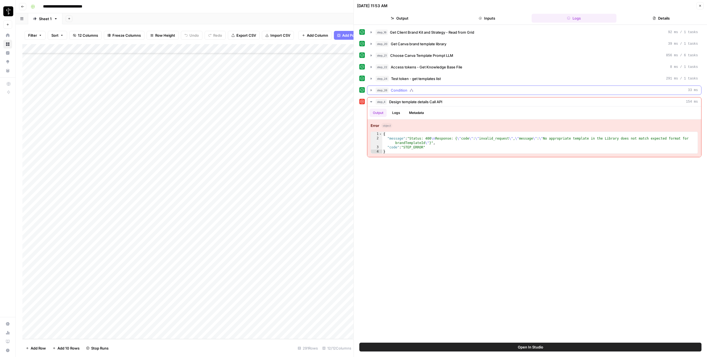
click at [392, 91] on span "Condition" at bounding box center [399, 91] width 17 height 6
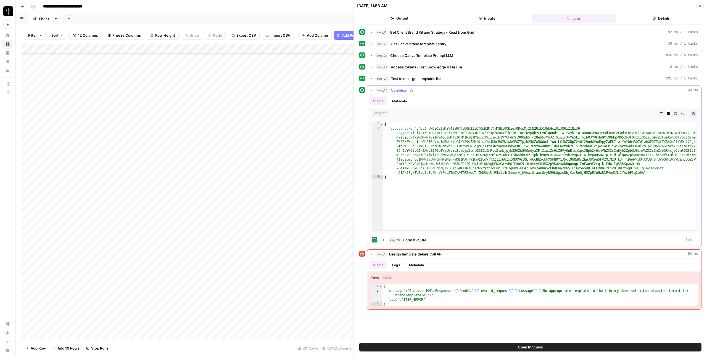
click at [396, 93] on button "step_26 Condition 33 ms" at bounding box center [534, 90] width 334 height 9
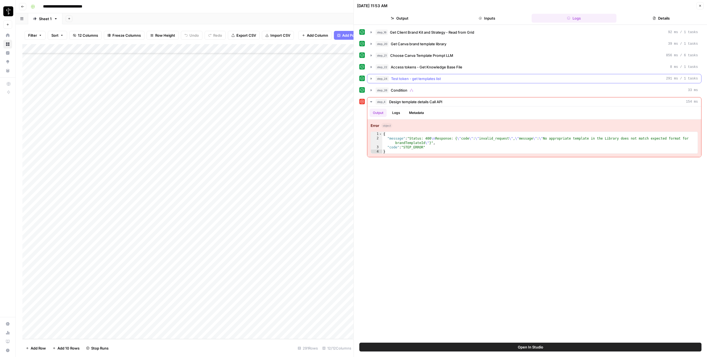
click at [398, 82] on button "step_24 Test token - get templates list 291 ms / 1 tasks" at bounding box center [534, 78] width 334 height 9
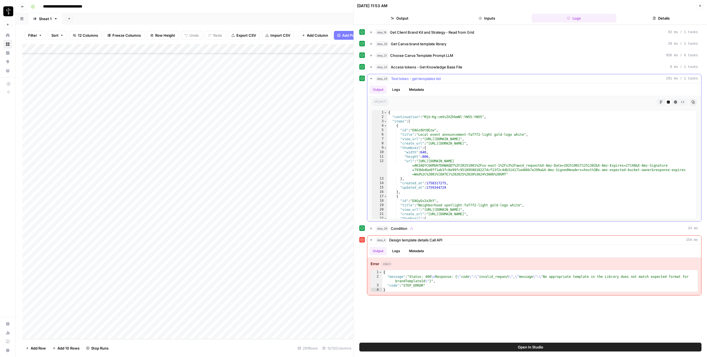
click at [398, 82] on button "step_24 Test token - get templates list 291 ms / 1 tasks" at bounding box center [534, 78] width 334 height 9
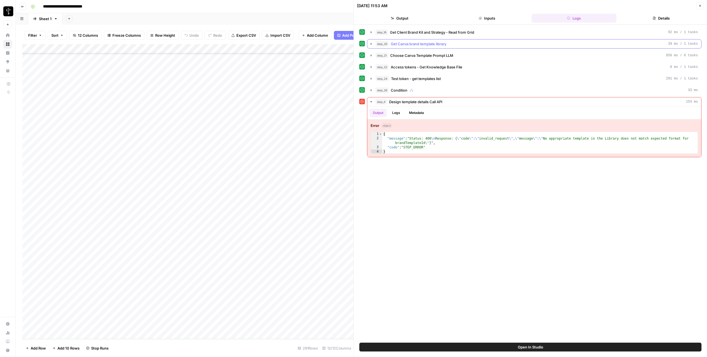
click at [413, 44] on span "Get Canva brand template library" at bounding box center [418, 44] width 55 height 6
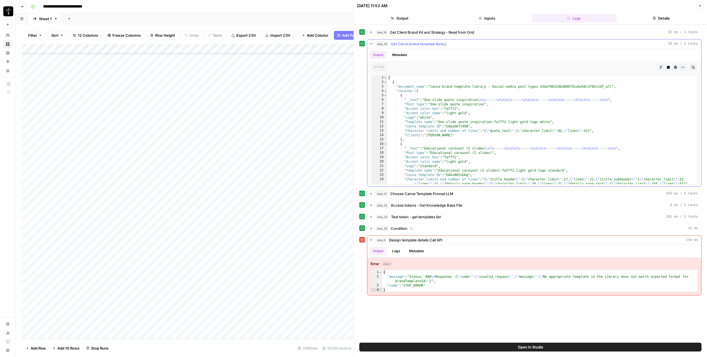
click at [413, 44] on span "Get Canva brand template library" at bounding box center [418, 44] width 55 height 6
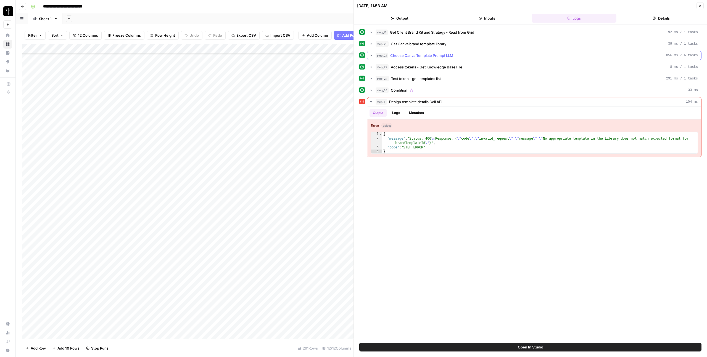
click at [408, 56] on span "Choose Canva Template Prompt LLM" at bounding box center [421, 56] width 63 height 6
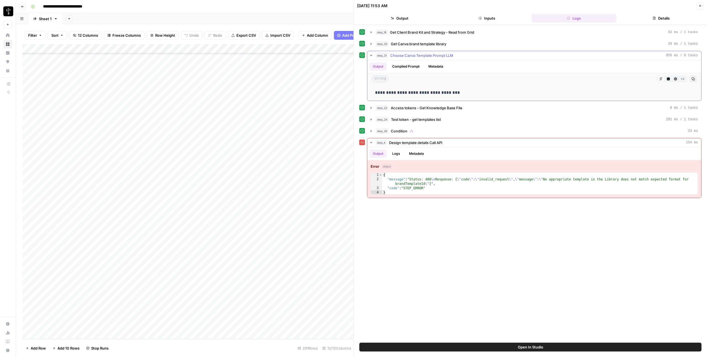
click at [408, 56] on span "Choose Canva Template Prompt LLM" at bounding box center [421, 56] width 63 height 6
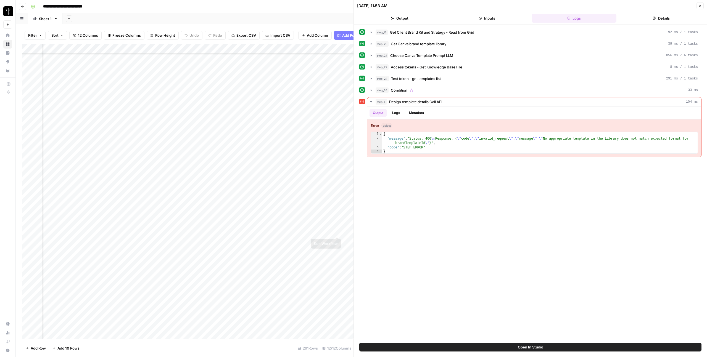
scroll to position [2455, 57]
click at [329, 231] on div "Add Column" at bounding box center [187, 191] width 331 height 295
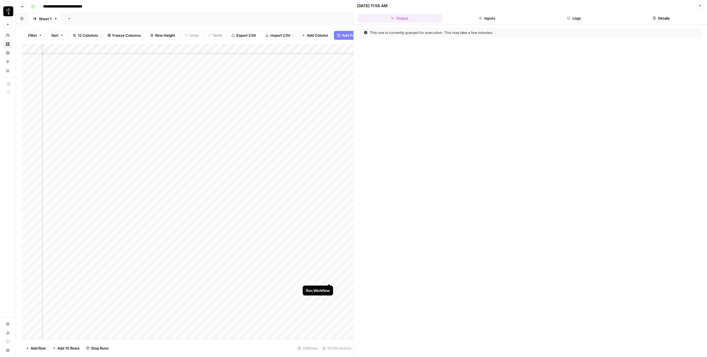
click at [330, 277] on div "Add Column" at bounding box center [187, 191] width 331 height 295
click at [699, 9] on button "Close" at bounding box center [699, 5] width 7 height 7
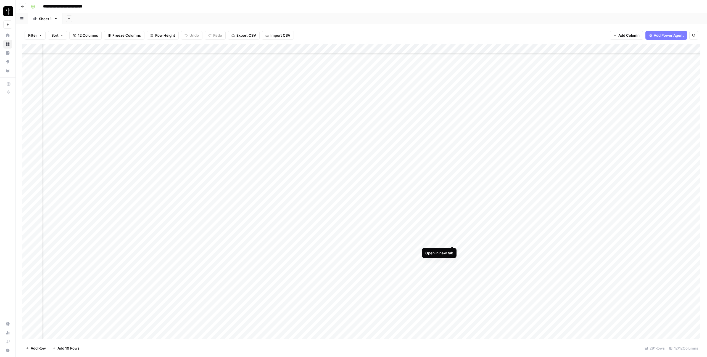
click at [452, 241] on div "Add Column" at bounding box center [361, 191] width 678 height 295
click at [452, 250] on div "Add Column" at bounding box center [361, 191] width 678 height 295
click at [453, 260] on div "Add Column" at bounding box center [361, 191] width 678 height 295
click at [451, 267] on div "Add Column" at bounding box center [361, 191] width 678 height 295
click at [329, 231] on div "Add Column" at bounding box center [361, 191] width 678 height 295
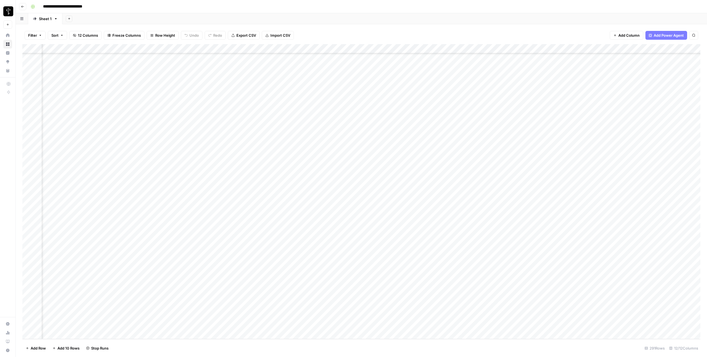
scroll to position [2455, 57]
click at [322, 48] on div "Add Column" at bounding box center [361, 191] width 678 height 295
click at [272, 102] on span "Edit Workflow" at bounding box center [285, 103] width 48 height 6
click at [331, 232] on div "Add Column" at bounding box center [361, 191] width 678 height 295
click at [454, 250] on div "Add Column" at bounding box center [361, 191] width 678 height 295
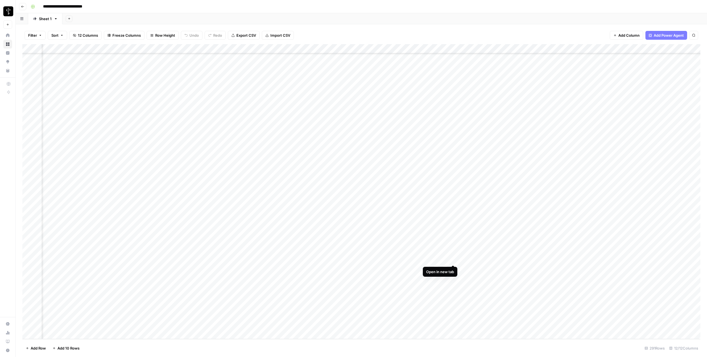
click at [454, 261] on div "Add Column" at bounding box center [361, 191] width 678 height 295
click at [453, 268] on div "Add Column" at bounding box center [361, 191] width 678 height 295
click at [454, 278] on div "Add Column" at bounding box center [361, 191] width 678 height 295
click at [454, 287] on div "Add Column" at bounding box center [361, 191] width 678 height 295
click at [451, 298] on div "Add Column" at bounding box center [361, 191] width 678 height 295
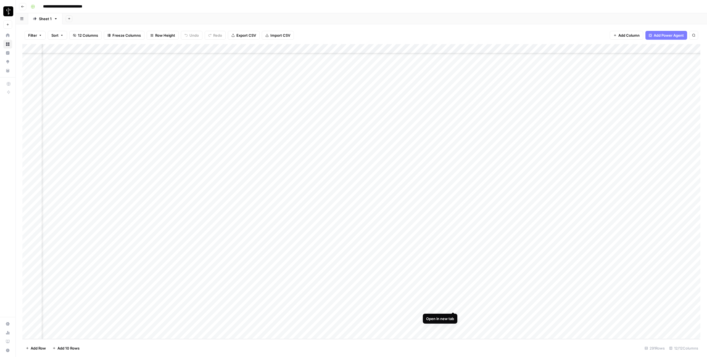
click at [452, 306] on div "Add Column" at bounding box center [361, 191] width 678 height 295
click at [453, 316] on div "Add Column" at bounding box center [361, 191] width 678 height 295
click at [453, 326] on div "Add Column" at bounding box center [361, 191] width 678 height 295
click at [252, 126] on div "Add Column" at bounding box center [361, 90] width 678 height 93
click at [254, 125] on div "Add Column" at bounding box center [361, 90] width 678 height 93
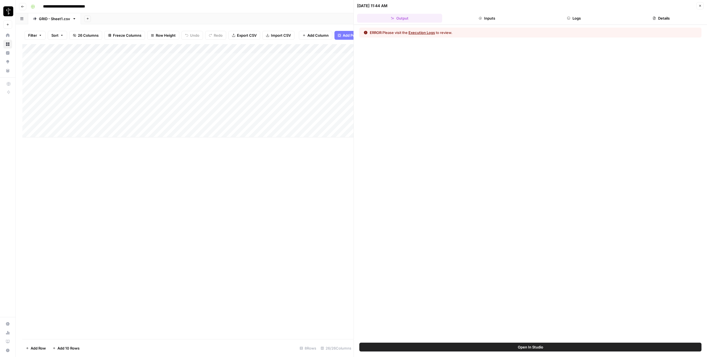
click at [297, 123] on div at bounding box center [262, 123] width 80 height 10
click at [565, 18] on button "Logs" at bounding box center [574, 18] width 85 height 9
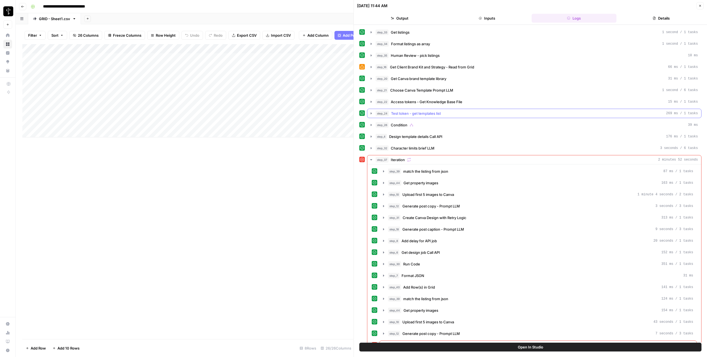
scroll to position [12, 0]
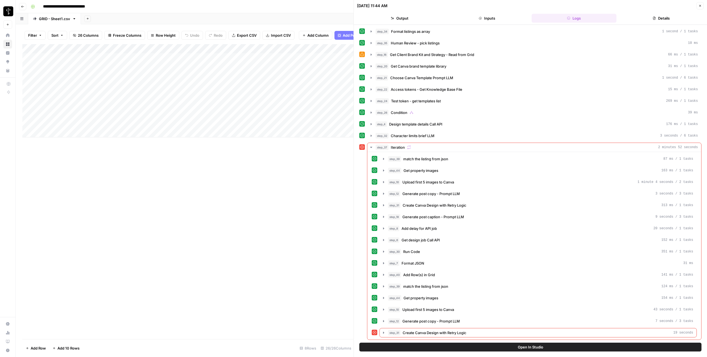
click at [235, 162] on div "Add Column" at bounding box center [187, 191] width 331 height 295
click at [271, 126] on div "Add Column" at bounding box center [187, 90] width 331 height 93
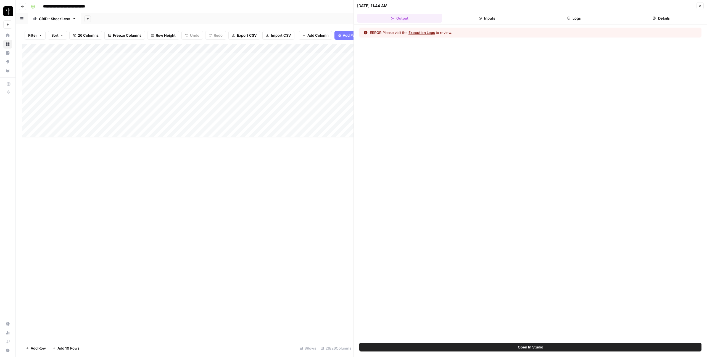
click at [297, 123] on div at bounding box center [262, 123] width 80 height 10
click at [296, 123] on div at bounding box center [262, 123] width 80 height 10
click at [699, 5] on icon "button" at bounding box center [699, 5] width 3 height 3
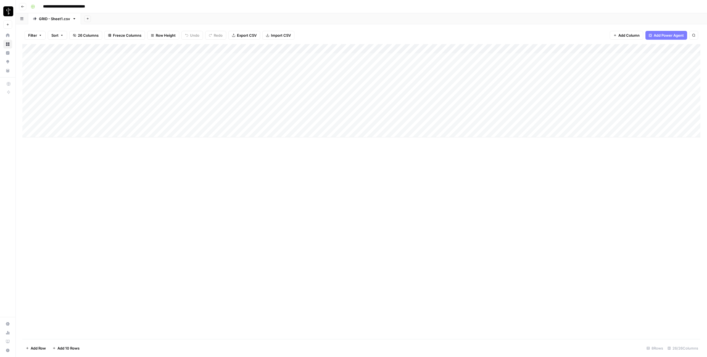
click at [297, 122] on div "Add Column" at bounding box center [361, 90] width 678 height 93
click at [251, 125] on div "Add Column" at bounding box center [361, 90] width 678 height 93
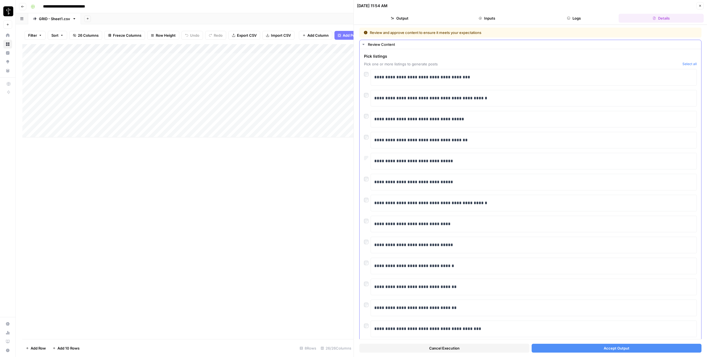
scroll to position [1, 0]
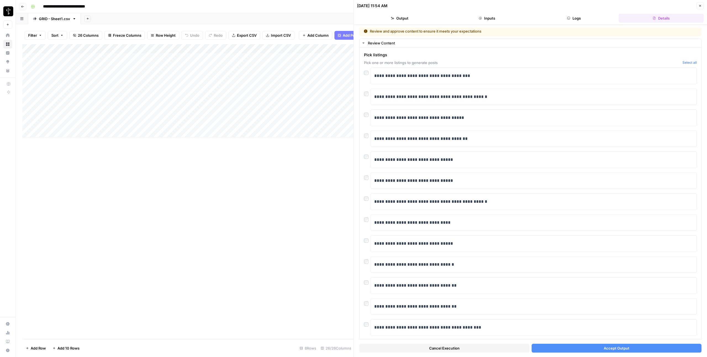
click at [567, 344] on button "Accept Output" at bounding box center [617, 348] width 170 height 9
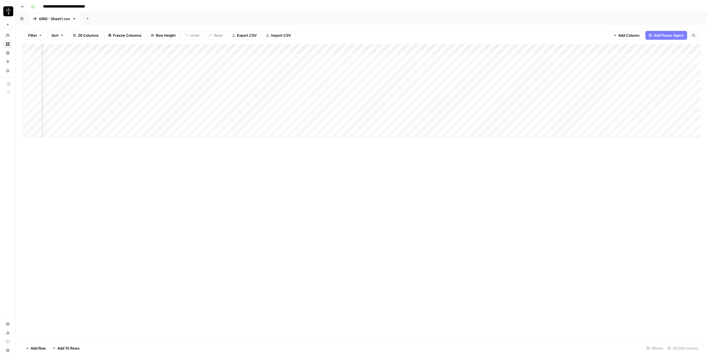
scroll to position [0, 115]
click at [268, 124] on div "Add Column" at bounding box center [361, 90] width 678 height 93
click at [494, 124] on div "Add Column" at bounding box center [361, 90] width 678 height 93
type textarea "*******"
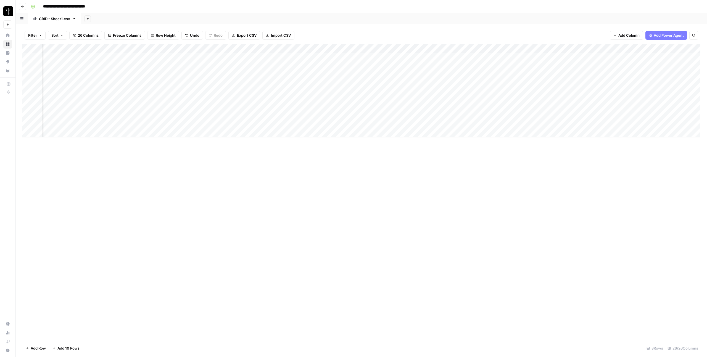
scroll to position [0, 0]
click at [326, 123] on div "Add Column" at bounding box center [361, 90] width 678 height 93
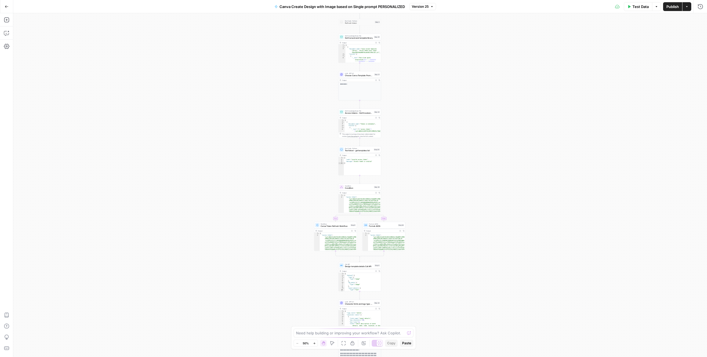
click at [360, 72] on span "LLM · GPT-4.1" at bounding box center [359, 73] width 28 height 2
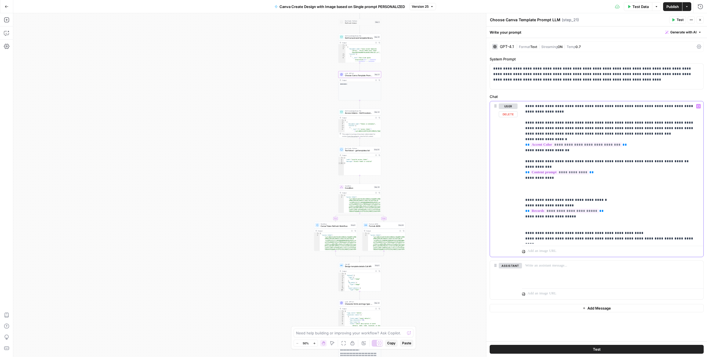
click at [604, 135] on p "**********" at bounding box center [612, 173] width 175 height 138
click at [600, 134] on p "**********" at bounding box center [612, 173] width 175 height 138
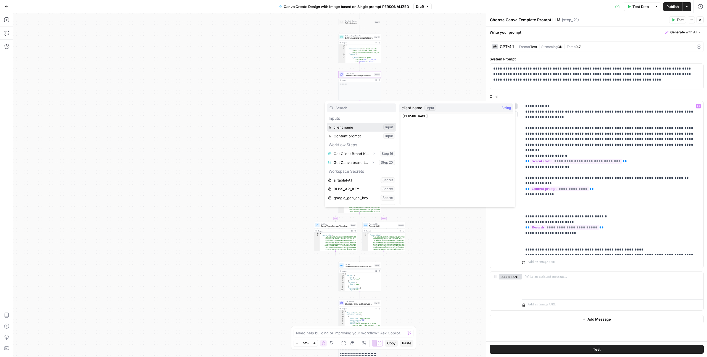
click at [327, 123] on button "Select variable client name" at bounding box center [361, 127] width 69 height 9
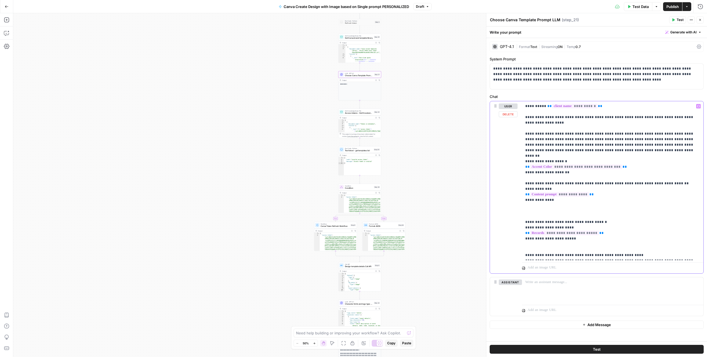
click at [569, 254] on p "**********" at bounding box center [612, 181] width 175 height 155
click at [666, 9] on span "Publish" at bounding box center [672, 7] width 12 height 6
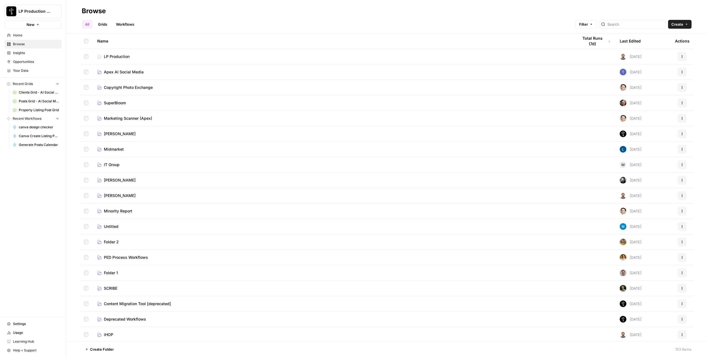
click at [115, 71] on span "Apex AI Social Media" at bounding box center [124, 72] width 40 height 6
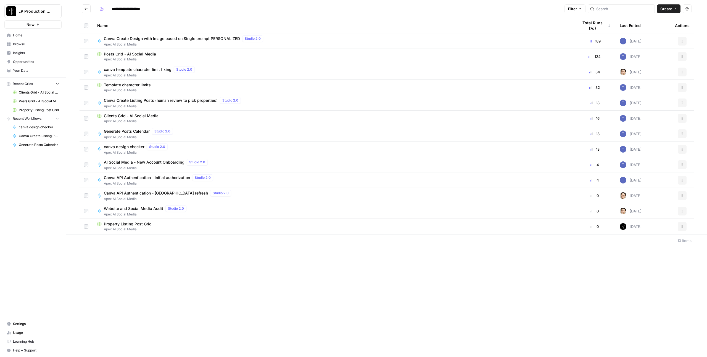
click at [148, 41] on span "Canva Create Design with Image based on Single prompt PERSONALIZED" at bounding box center [172, 39] width 136 height 6
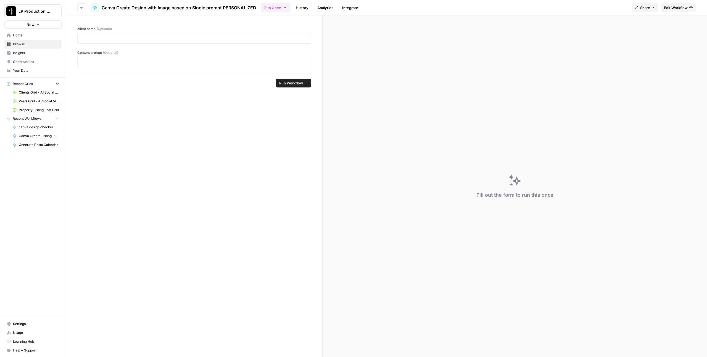
click at [669, 7] on span "Edit Workflow" at bounding box center [676, 8] width 24 height 6
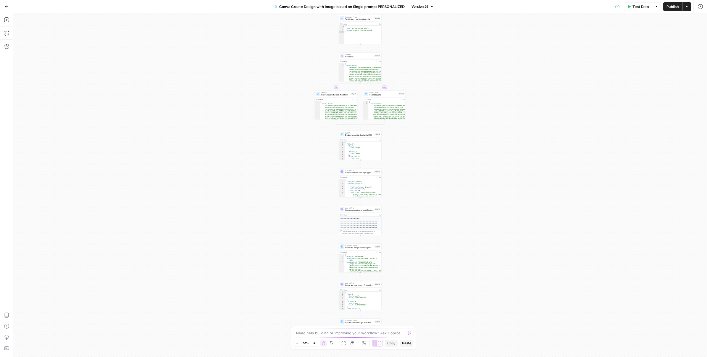
click at [297, 10] on button "Canva Create Design with Image based on Single prompt PERSONALIZED" at bounding box center [339, 6] width 137 height 9
click at [94, 40] on input "Canva Create Design with Image based on Single prompt PERSONALIZED" at bounding box center [65, 42] width 92 height 6
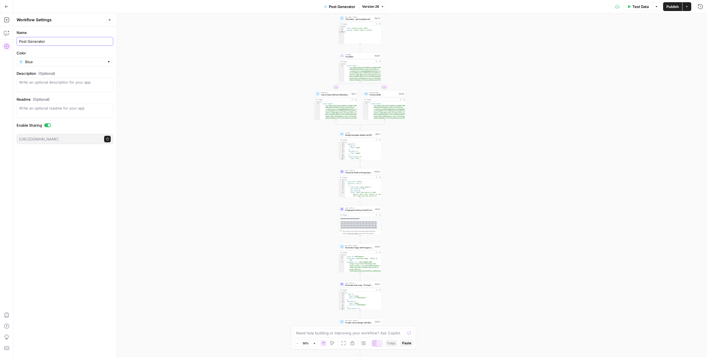
type input "Post Generator"
click at [113, 22] on button "Close" at bounding box center [109, 19] width 7 height 7
click at [250, 80] on div "true false Workflow Input Settings Inputs Read from Grid Get Client Brand Kit a…" at bounding box center [360, 185] width 694 height 344
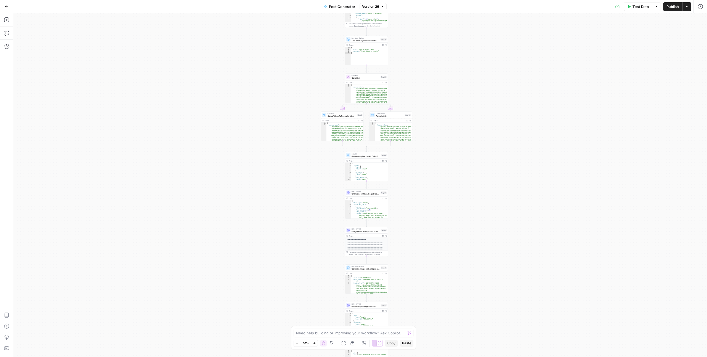
click at [363, 229] on span "LLM · GPT-4.1" at bounding box center [365, 229] width 28 height 2
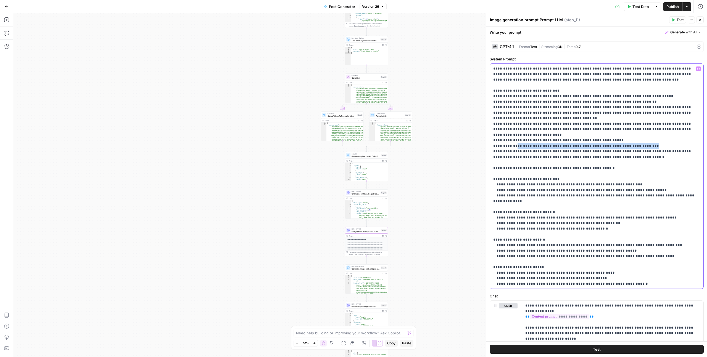
drag, startPoint x: 640, startPoint y: 146, endPoint x: 512, endPoint y: 147, distance: 127.9
click at [512, 147] on p "**********" at bounding box center [596, 256] width 207 height 381
click at [623, 158] on p "**********" at bounding box center [596, 256] width 207 height 381
drag, startPoint x: 622, startPoint y: 158, endPoint x: 490, endPoint y: 147, distance: 131.9
click at [490, 147] on div "**********" at bounding box center [596, 176] width 213 height 225
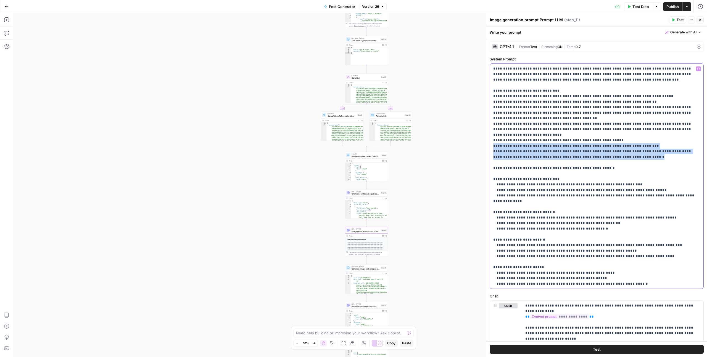
copy p "**********"
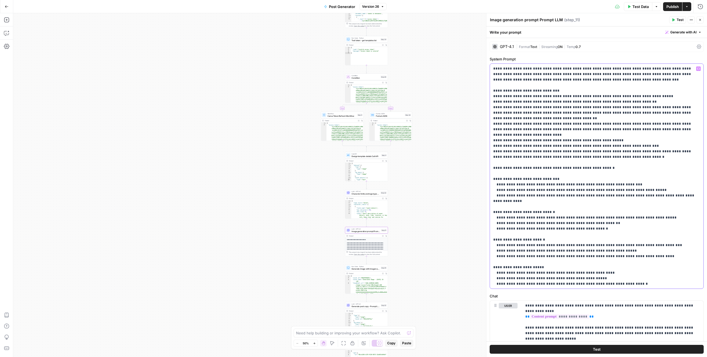
click at [559, 93] on p "**********" at bounding box center [596, 256] width 207 height 381
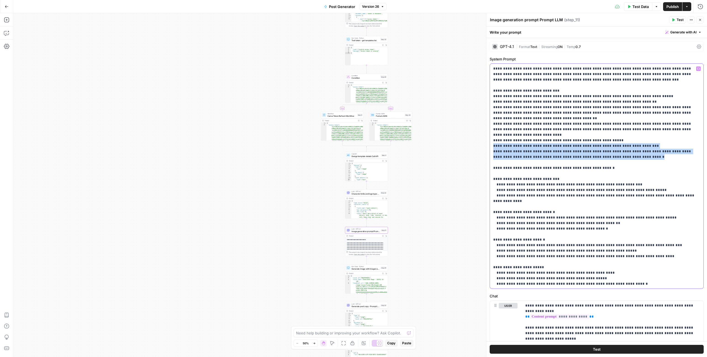
drag, startPoint x: 618, startPoint y: 158, endPoint x: 492, endPoint y: 148, distance: 126.6
click at [492, 148] on div "**********" at bounding box center [596, 176] width 213 height 225
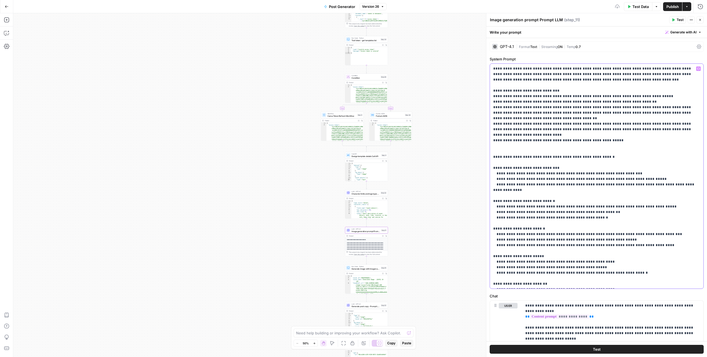
click at [556, 90] on p "**********" at bounding box center [596, 251] width 207 height 370
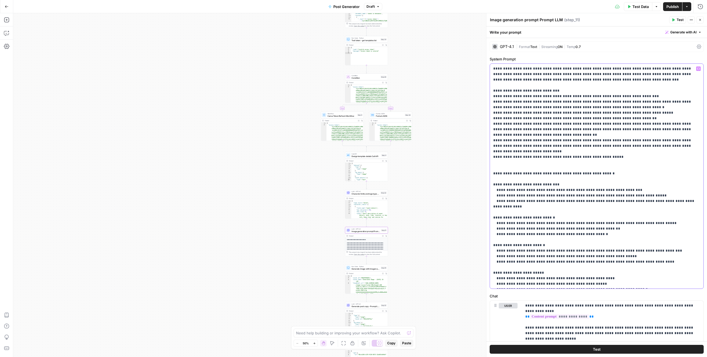
click at [497, 98] on p "**********" at bounding box center [596, 259] width 207 height 387
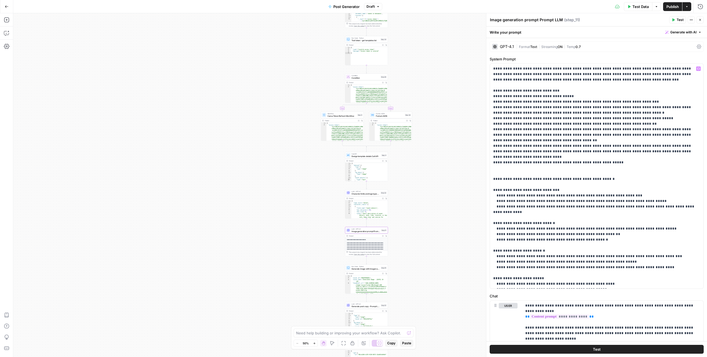
click at [673, 8] on span "Publish" at bounding box center [672, 7] width 12 height 6
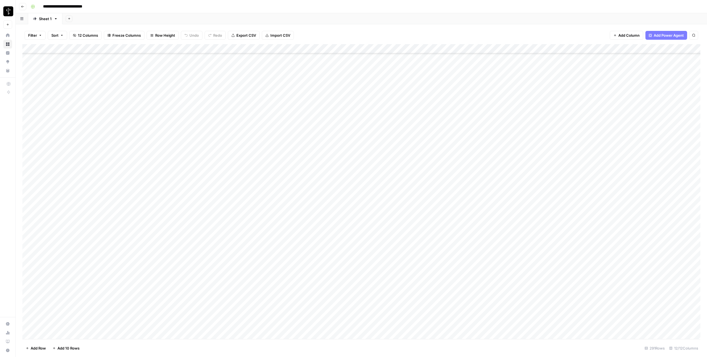
scroll to position [2455, 0]
click at [225, 316] on div "Add Column" at bounding box center [361, 191] width 678 height 295
click at [227, 297] on div "Add Column" at bounding box center [361, 191] width 678 height 295
click at [30, 307] on div "Add Column" at bounding box center [361, 191] width 678 height 295
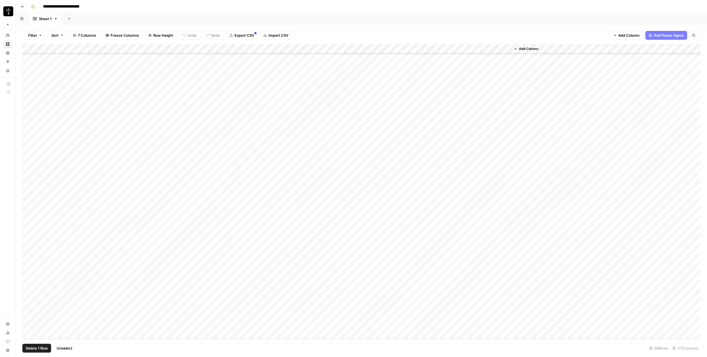
click at [28, 317] on div "Add Column" at bounding box center [361, 191] width 678 height 295
click at [28, 324] on div "Add Column" at bounding box center [361, 191] width 678 height 295
click at [35, 346] on span "Delete 3 Rows" at bounding box center [38, 349] width 25 height 6
click at [330, 62] on span "Delete" at bounding box center [334, 64] width 12 height 6
